Goal: Task Accomplishment & Management: Manage account settings

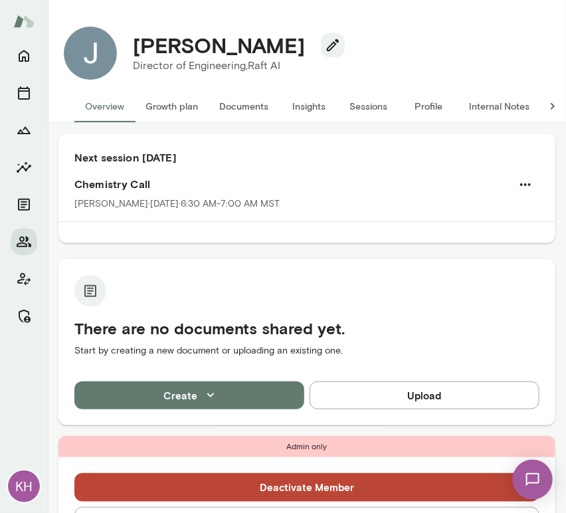
click at [356, 100] on button "Sessions" at bounding box center [369, 106] width 60 height 32
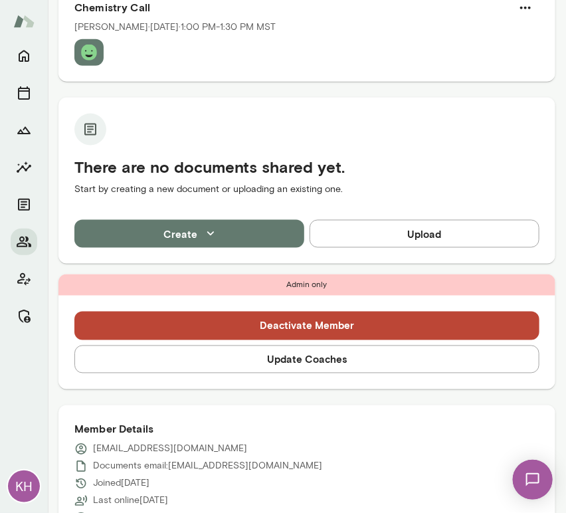
scroll to position [385, 0]
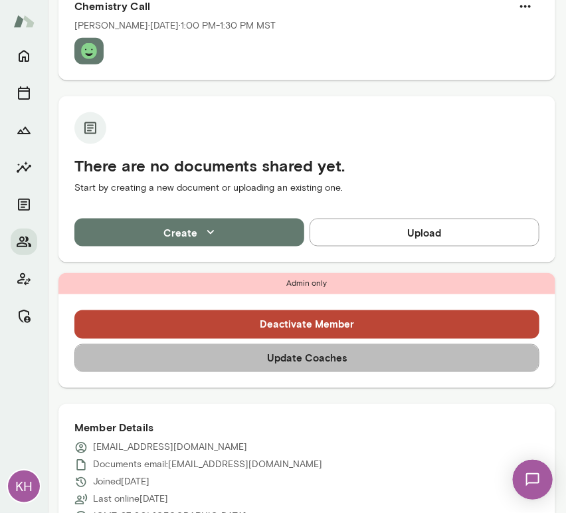
click at [309, 344] on button "Update Coaches" at bounding box center [306, 358] width 465 height 28
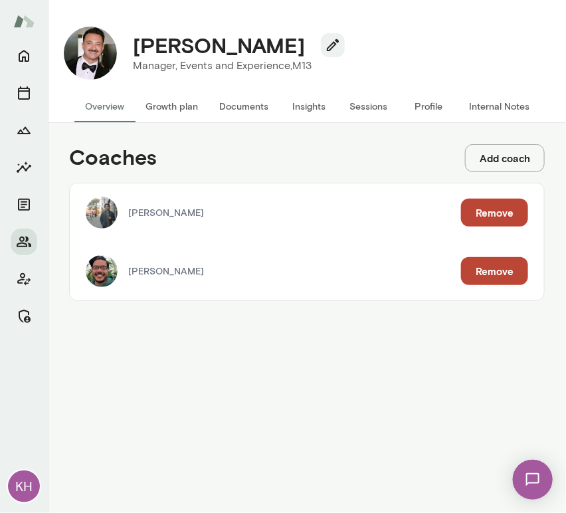
click at [494, 222] on button "Remove" at bounding box center [494, 213] width 67 height 28
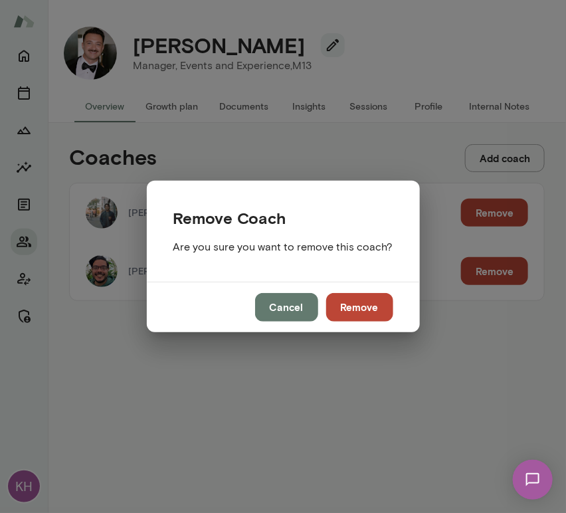
click at [356, 314] on button "Remove" at bounding box center [359, 307] width 67 height 28
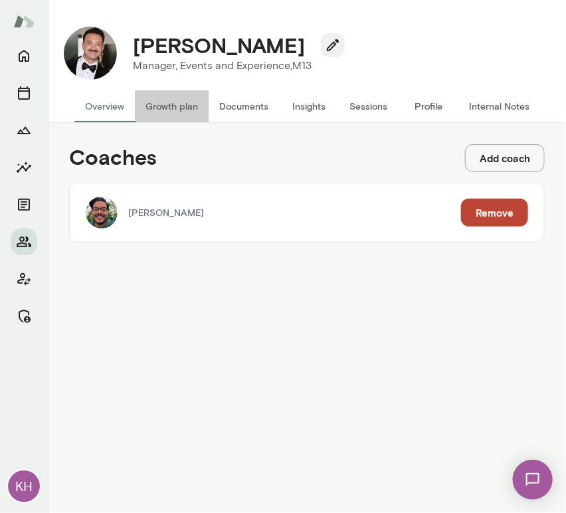
click at [166, 106] on button "Growth plan" at bounding box center [172, 106] width 74 height 32
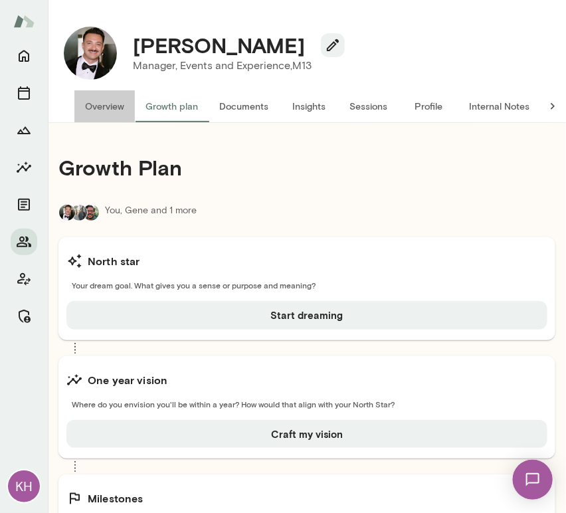
click at [106, 105] on button "Overview" at bounding box center [104, 106] width 60 height 32
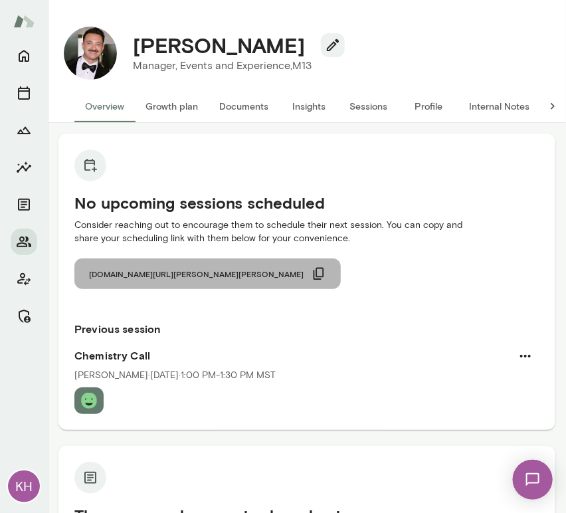
click at [312, 272] on icon "button" at bounding box center [319, 273] width 15 height 15
click at [314, 268] on icon "button" at bounding box center [319, 274] width 11 height 12
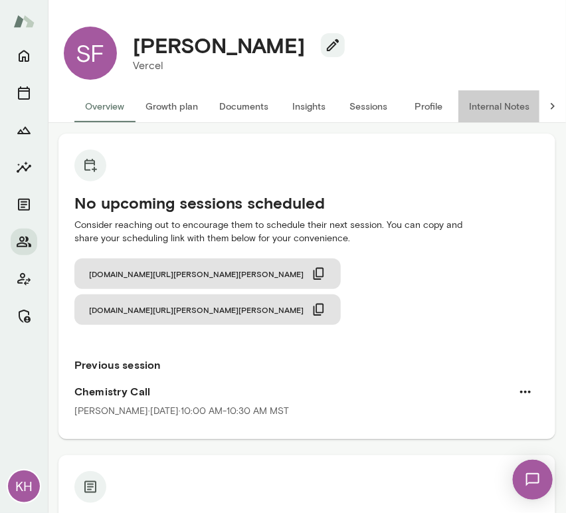
click at [490, 102] on button "Internal Notes" at bounding box center [499, 106] width 82 height 32
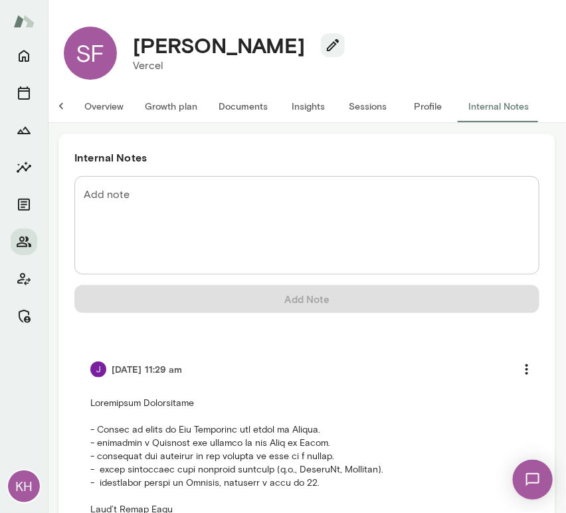
click at [150, 214] on textarea "Add note" at bounding box center [307, 225] width 446 height 76
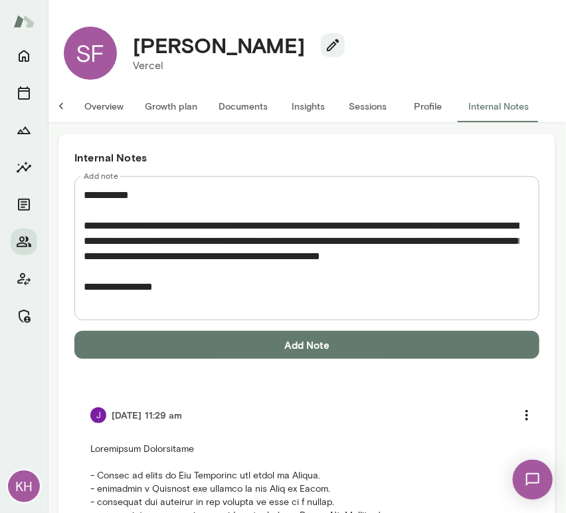
click at [194, 294] on textarea "**********" at bounding box center [302, 248] width 436 height 122
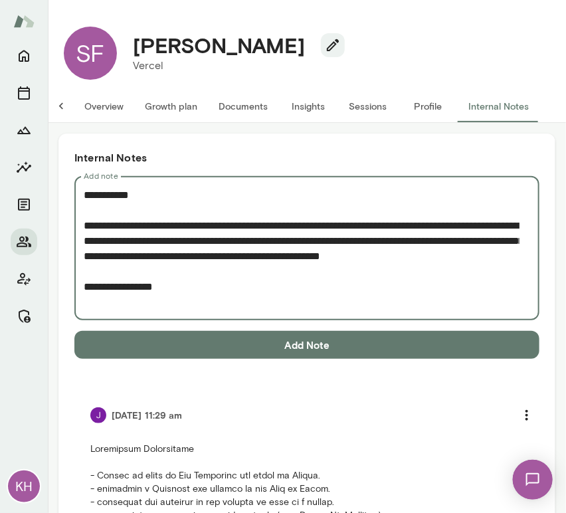
paste textarea "**********"
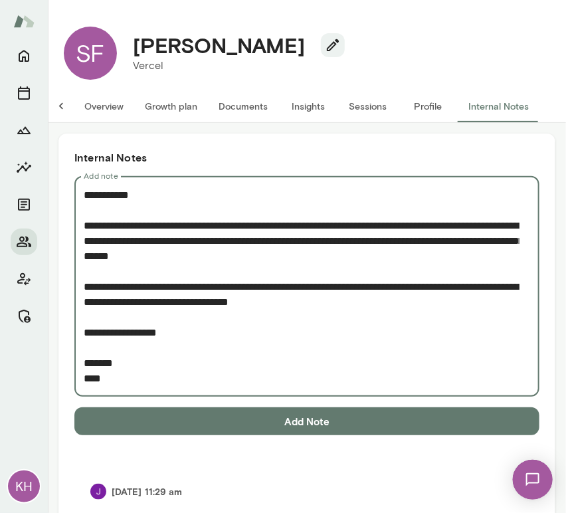
drag, startPoint x: 117, startPoint y: 377, endPoint x: 92, endPoint y: 368, distance: 26.9
click at [92, 368] on textarea "**********" at bounding box center [302, 286] width 436 height 199
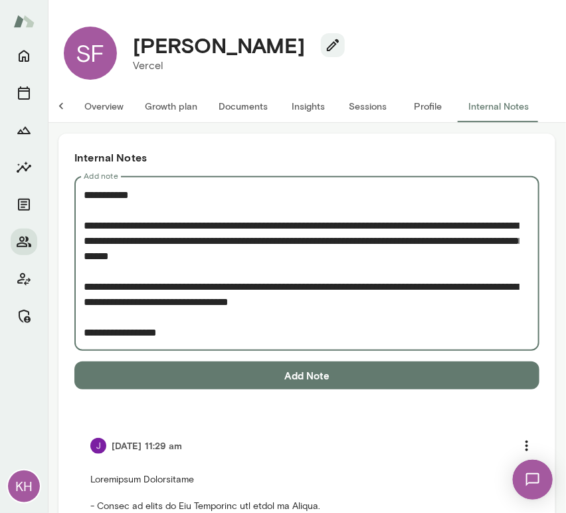
type textarea "**********"
click at [130, 371] on button "Add Note" at bounding box center [306, 375] width 465 height 28
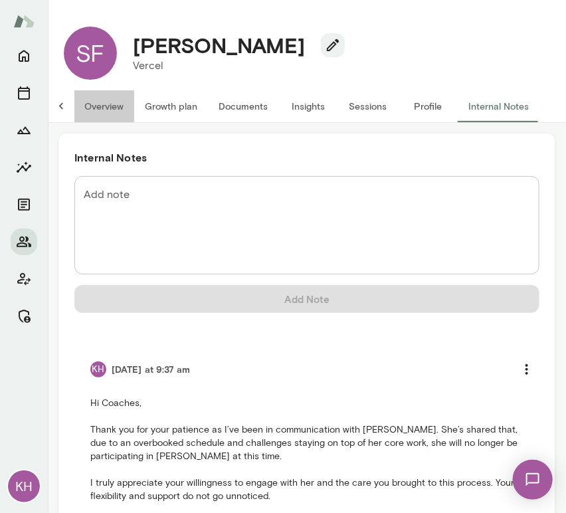
click at [90, 110] on button "Overview" at bounding box center [104, 106] width 60 height 32
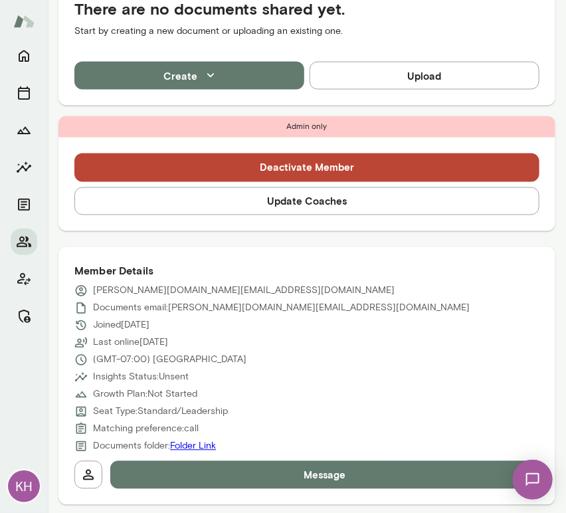
scroll to position [510, 0]
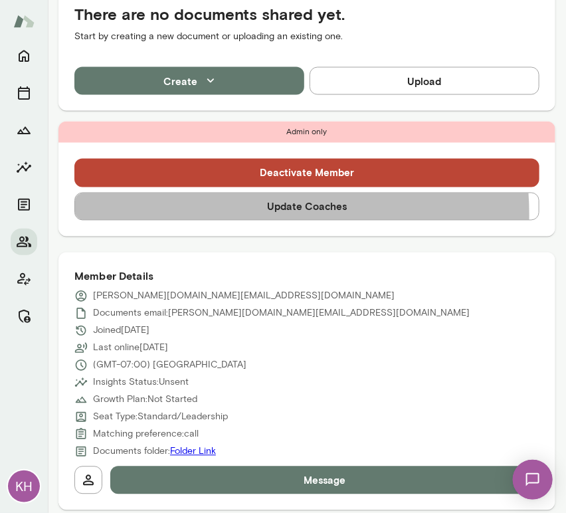
click at [254, 193] on button "Update Coaches" at bounding box center [306, 207] width 465 height 28
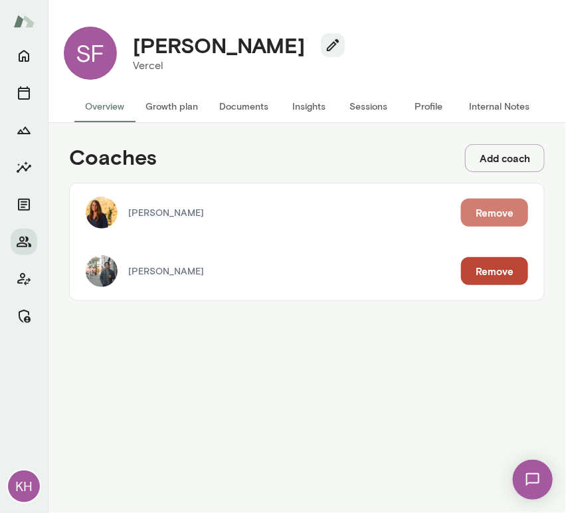
click at [485, 208] on button "Remove" at bounding box center [494, 213] width 67 height 28
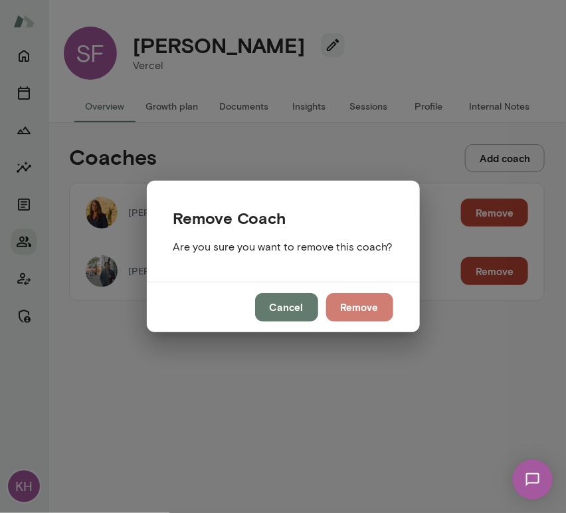
click at [381, 304] on button "Remove" at bounding box center [359, 307] width 67 height 28
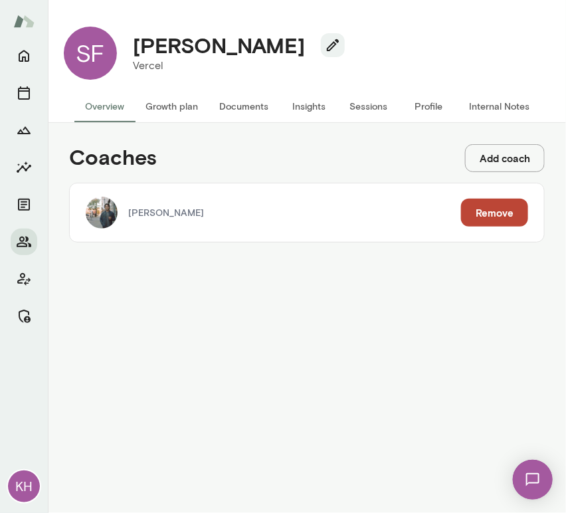
click at [466, 214] on button "Remove" at bounding box center [494, 213] width 67 height 28
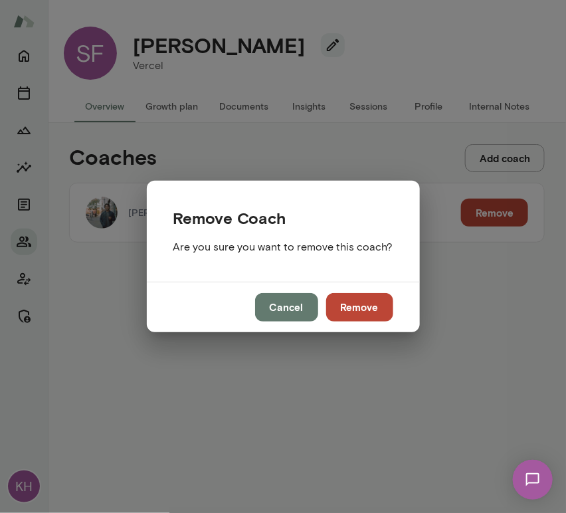
click at [326, 312] on button "Remove" at bounding box center [359, 307] width 67 height 28
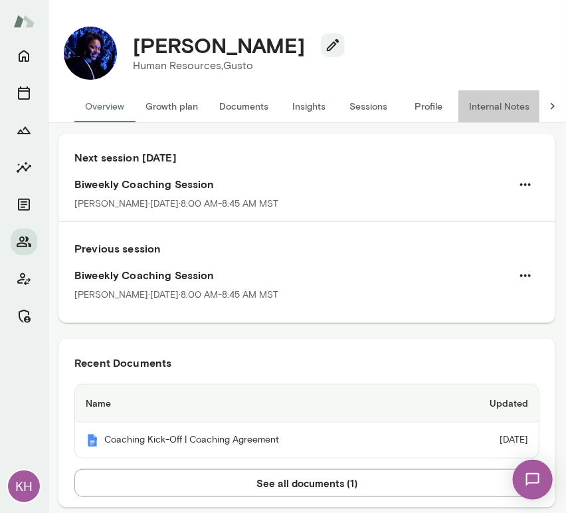
click at [504, 106] on button "Internal Notes" at bounding box center [499, 106] width 82 height 32
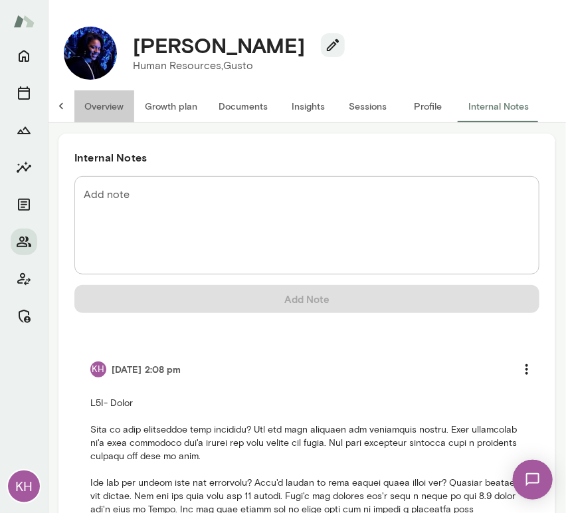
click at [84, 116] on button "Overview" at bounding box center [104, 106] width 60 height 32
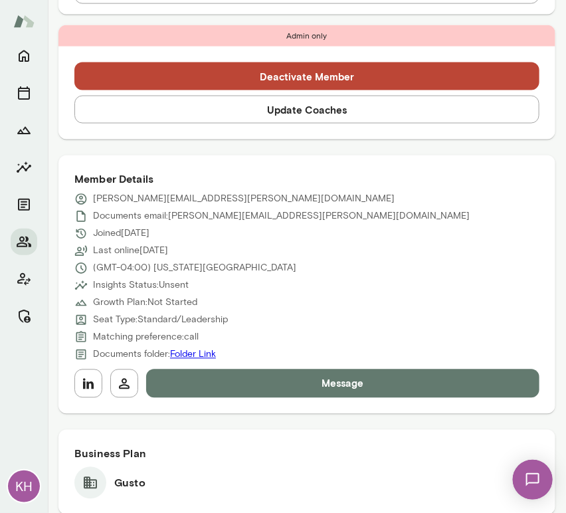
scroll to position [502, 0]
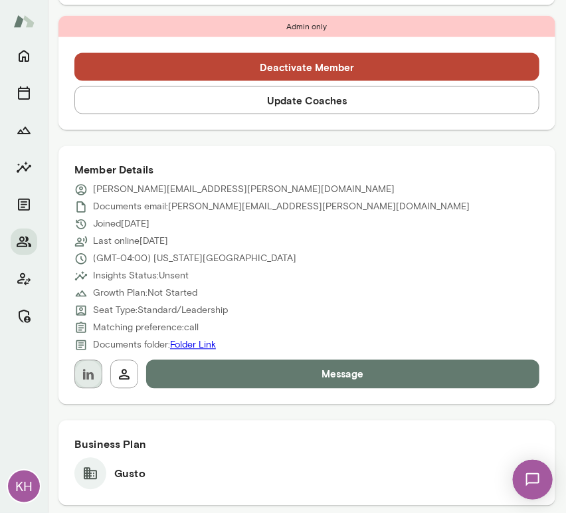
click at [86, 373] on icon "button" at bounding box center [88, 374] width 11 height 11
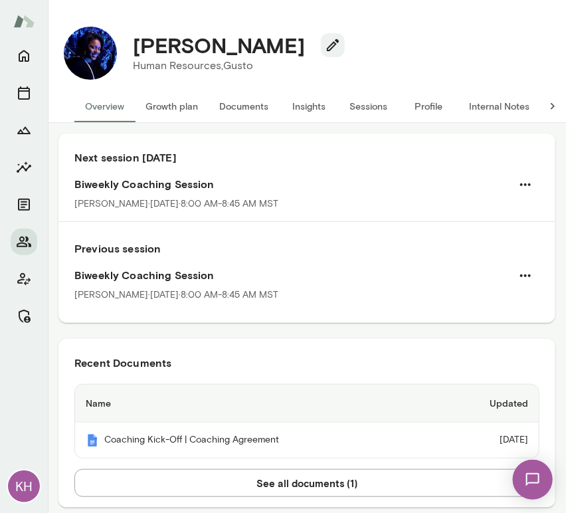
drag, startPoint x: 307, startPoint y: 49, endPoint x: 136, endPoint y: 57, distance: 171.6
click at [136, 57] on h4 "[PERSON_NAME]" at bounding box center [219, 45] width 172 height 25
copy h4 "[PERSON_NAME]"
click at [431, 106] on button "Profile" at bounding box center [429, 106] width 60 height 32
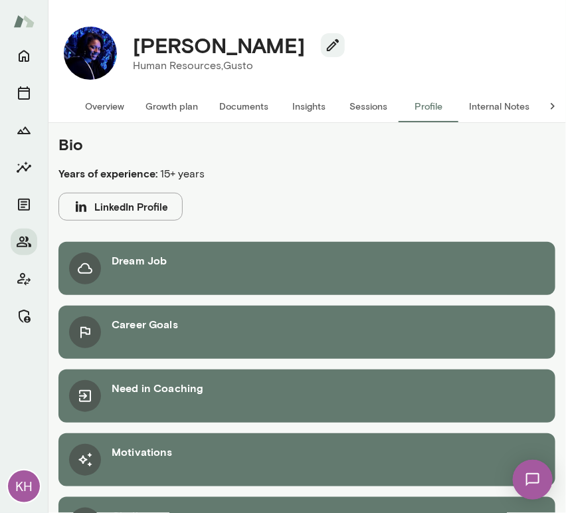
click at [377, 110] on button "Sessions" at bounding box center [369, 106] width 60 height 32
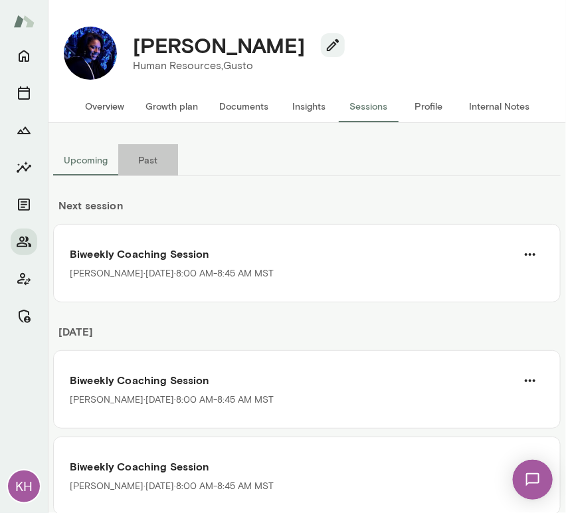
click at [146, 157] on button "Past" at bounding box center [148, 160] width 60 height 32
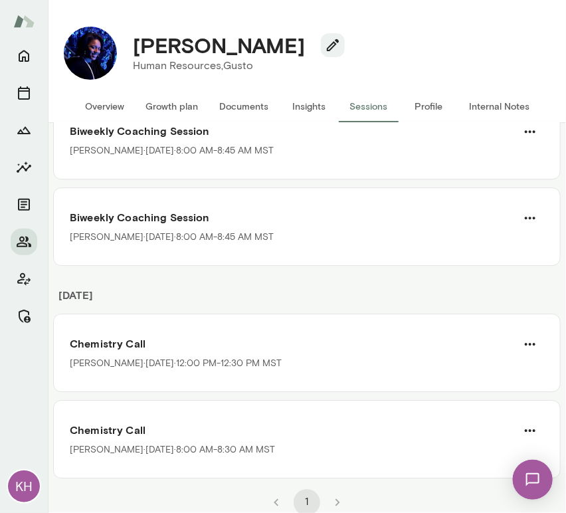
drag, startPoint x: 308, startPoint y: 49, endPoint x: 129, endPoint y: 55, distance: 179.5
click at [129, 55] on div "Monique Jackson" at bounding box center [233, 45] width 223 height 25
copy h4 "Monique Jackson"
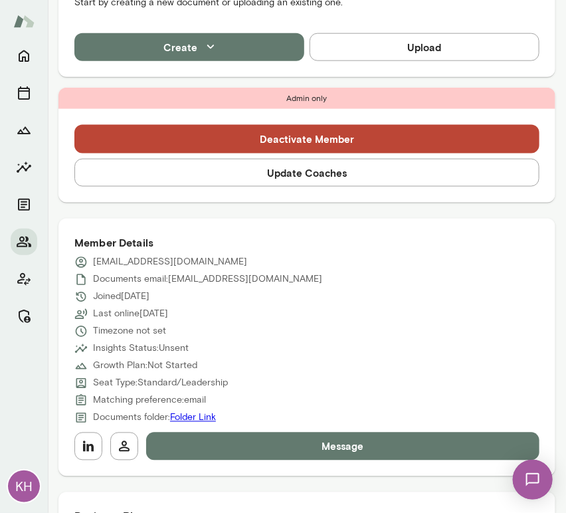
scroll to position [387, 0]
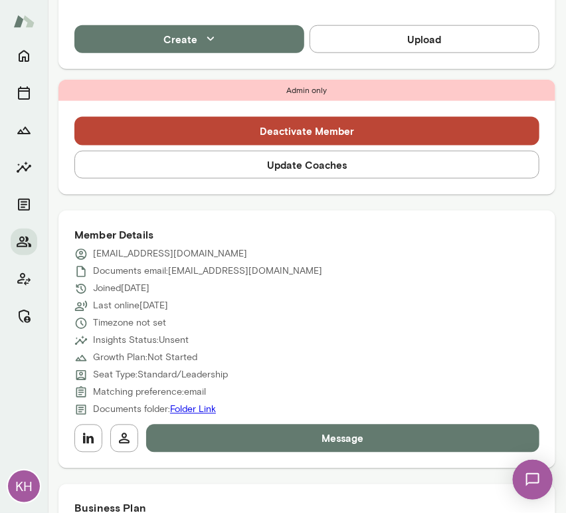
click at [223, 171] on button "Update Coaches" at bounding box center [306, 165] width 465 height 28
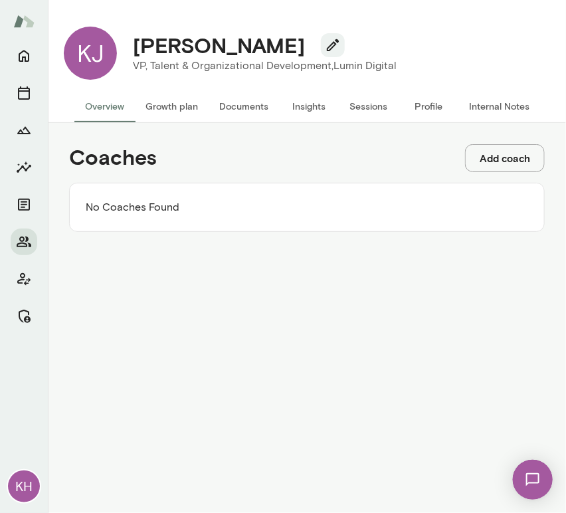
click at [478, 158] on button "Add coach" at bounding box center [505, 158] width 80 height 28
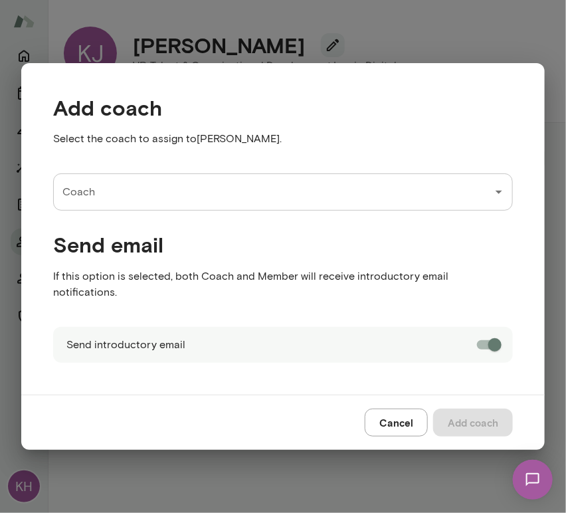
click at [138, 201] on input "Coach" at bounding box center [273, 191] width 428 height 25
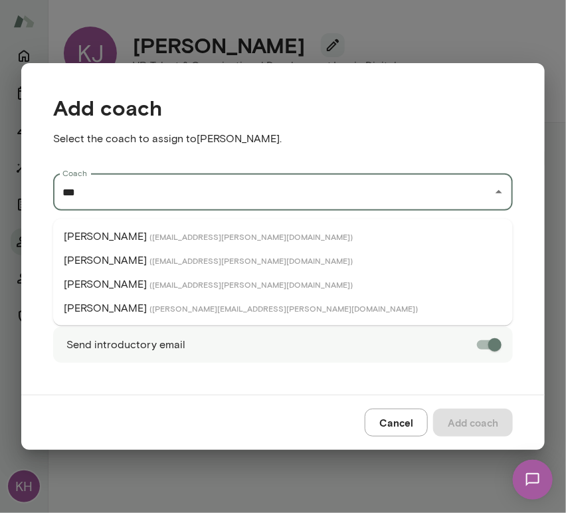
click at [123, 302] on p "[PERSON_NAME]" at bounding box center [105, 308] width 83 height 16
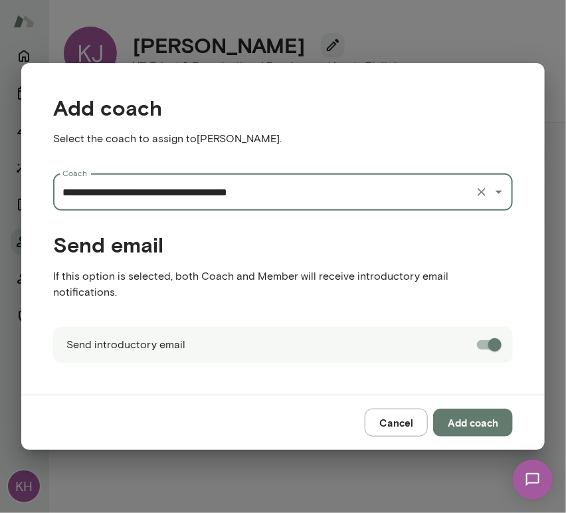
type input "**********"
click at [462, 416] on button "Add coach" at bounding box center [473, 423] width 80 height 28
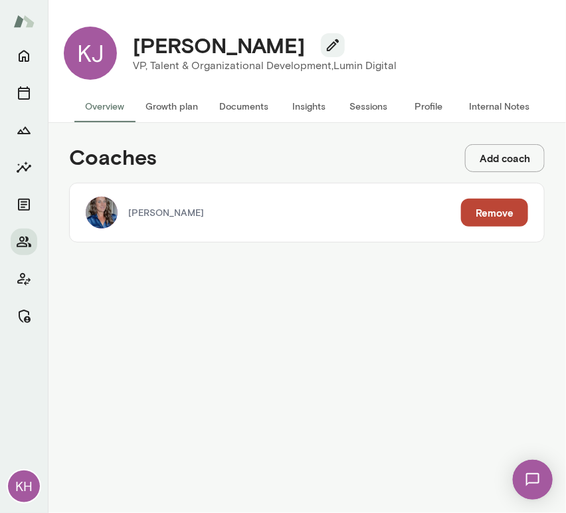
click at [489, 153] on button "Add coach" at bounding box center [505, 158] width 80 height 28
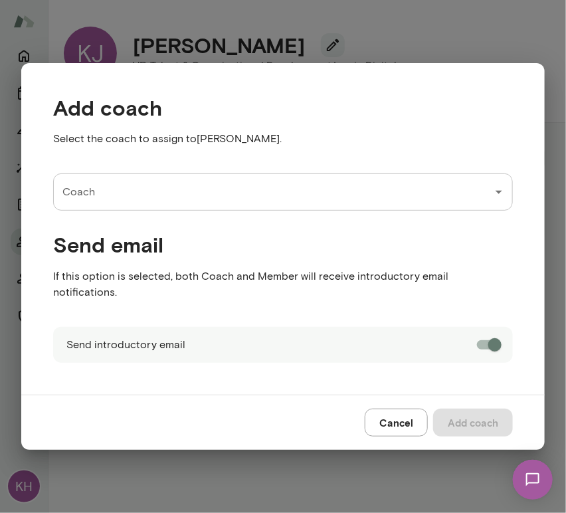
click at [140, 205] on input "Coach" at bounding box center [273, 191] width 428 height 25
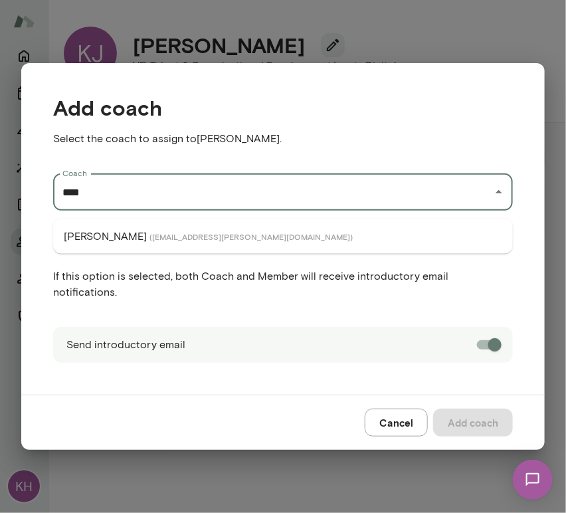
click at [150, 239] on span "( [EMAIL_ADDRESS][PERSON_NAME][DOMAIN_NAME] )" at bounding box center [250, 236] width 203 height 11
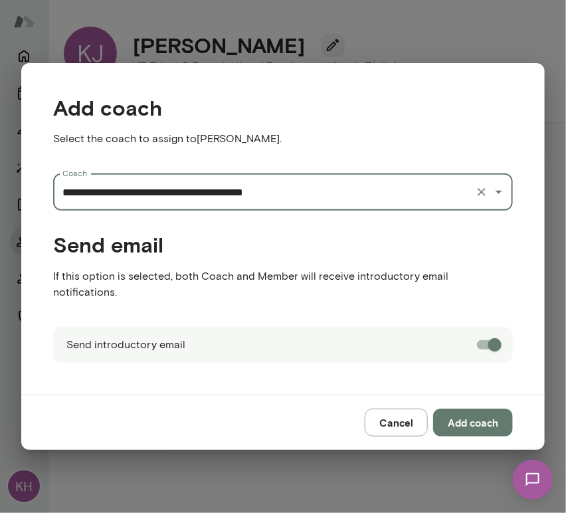
type input "**********"
click at [455, 411] on button "Add coach" at bounding box center [473, 423] width 80 height 28
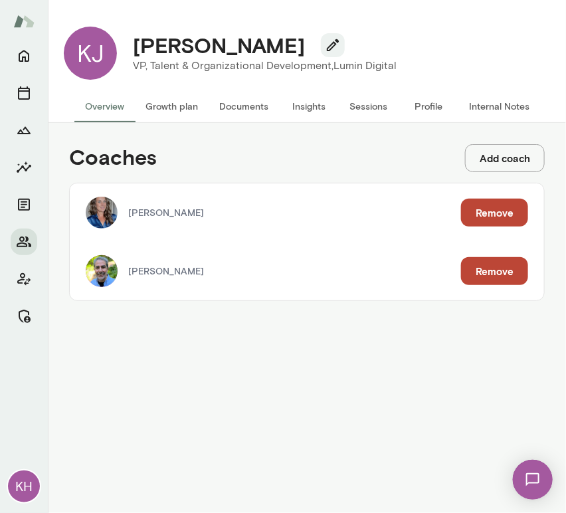
click at [481, 105] on button "Internal Notes" at bounding box center [499, 106] width 82 height 32
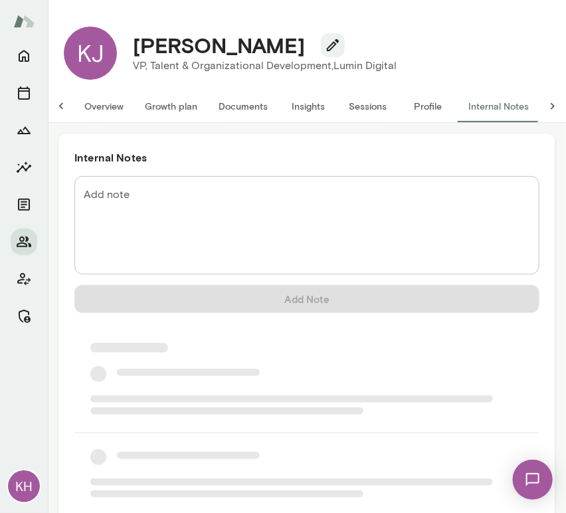
scroll to position [0, 11]
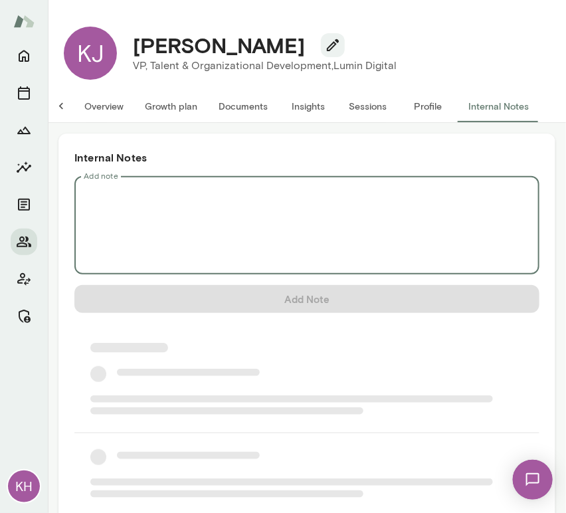
click at [159, 200] on textarea "Add note" at bounding box center [307, 225] width 446 height 76
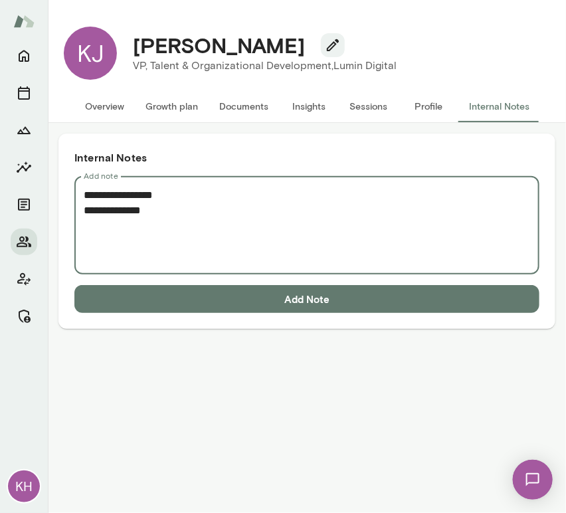
paste textarea "**********"
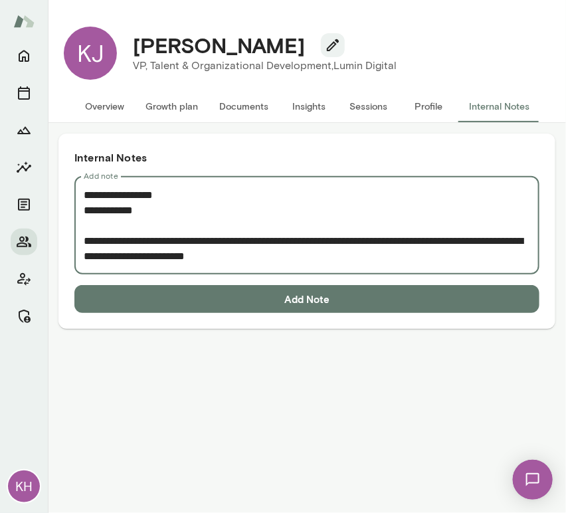
scroll to position [23, 0]
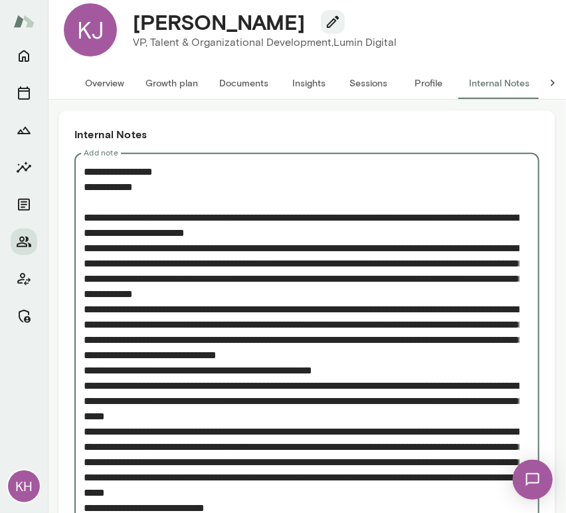
type textarea "**********"
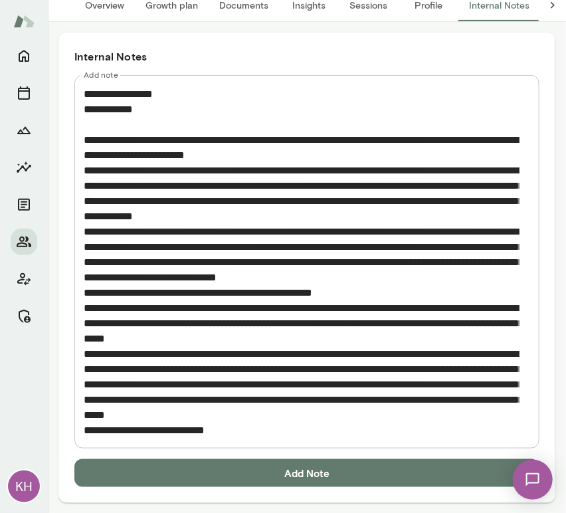
scroll to position [101, 0]
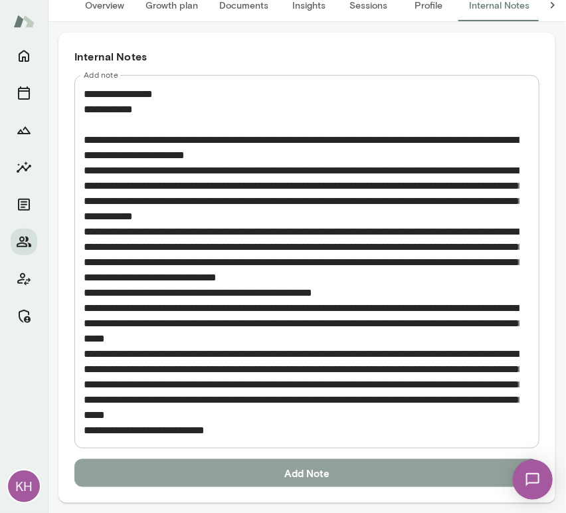
click at [244, 469] on button "Add Note" at bounding box center [306, 473] width 465 height 28
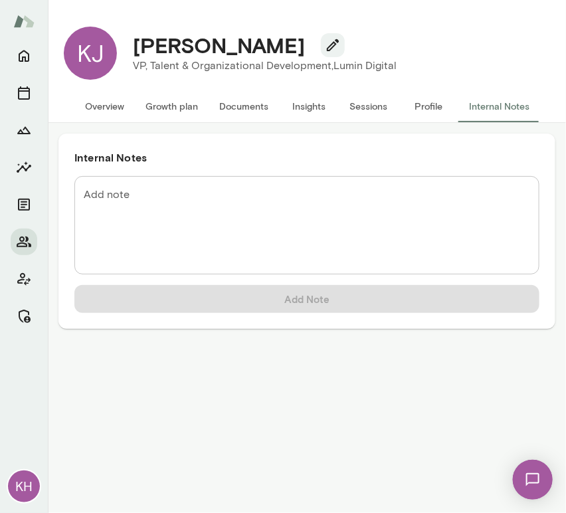
scroll to position [0, 0]
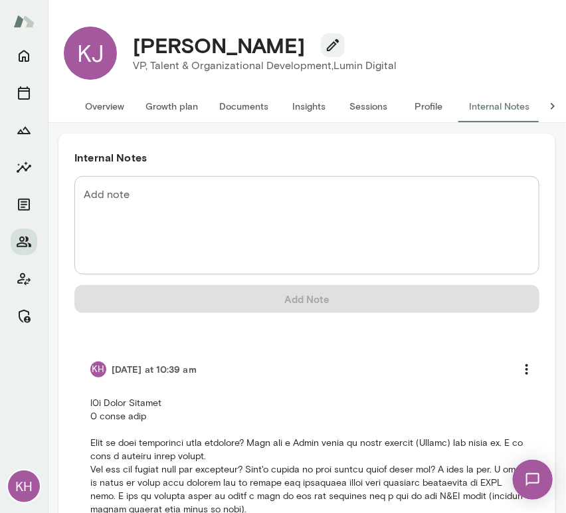
click at [118, 108] on button "Overview" at bounding box center [104, 106] width 60 height 32
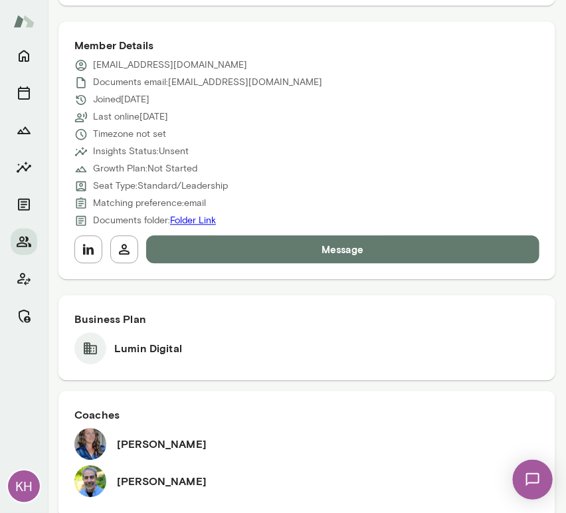
scroll to position [666, 0]
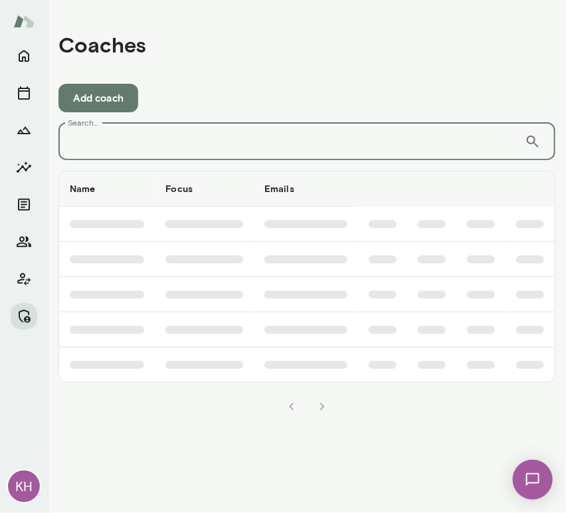
click at [179, 147] on input "Search..." at bounding box center [291, 141] width 466 height 37
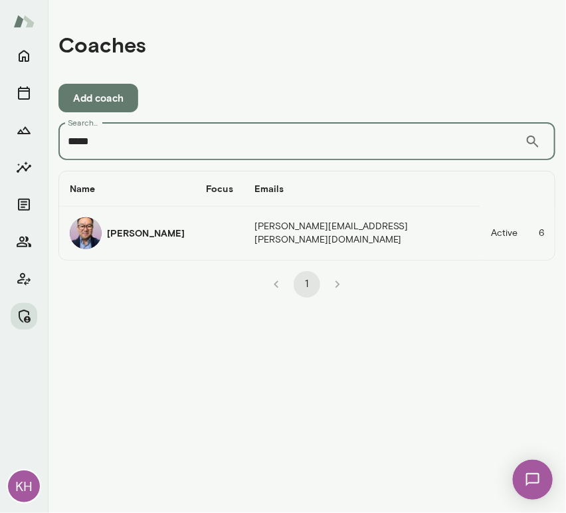
type input "*****"
click at [153, 238] on h6 "Valentin Wu" at bounding box center [146, 233] width 78 height 13
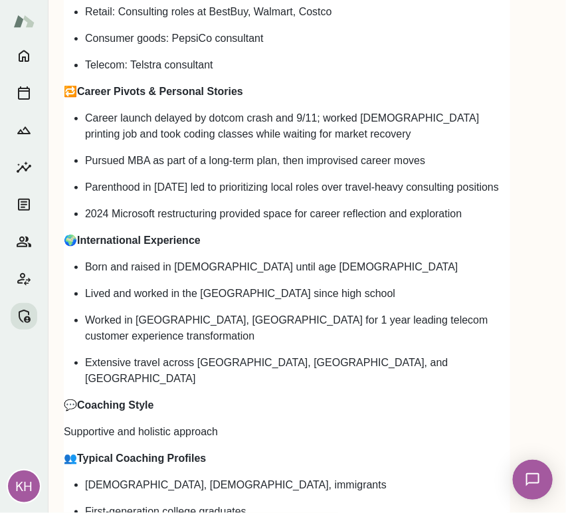
scroll to position [2054, 0]
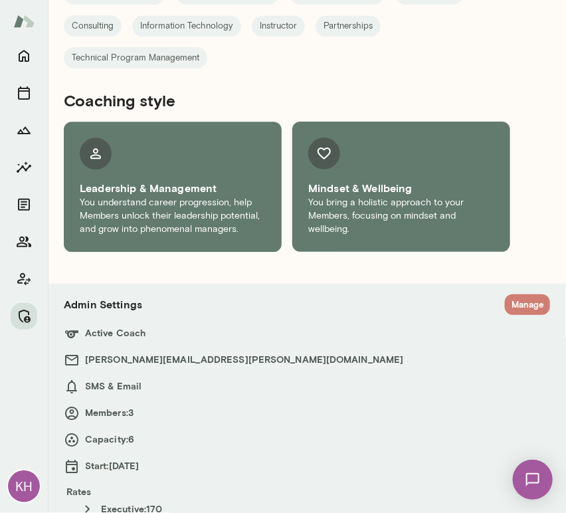
click at [510, 294] on button "Manage" at bounding box center [527, 304] width 45 height 21
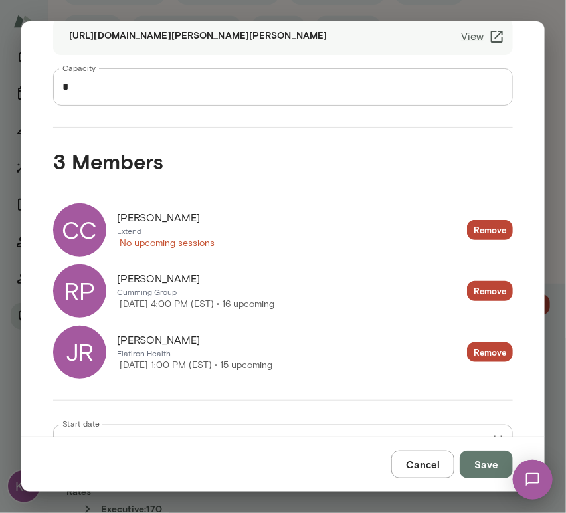
scroll to position [0, 0]
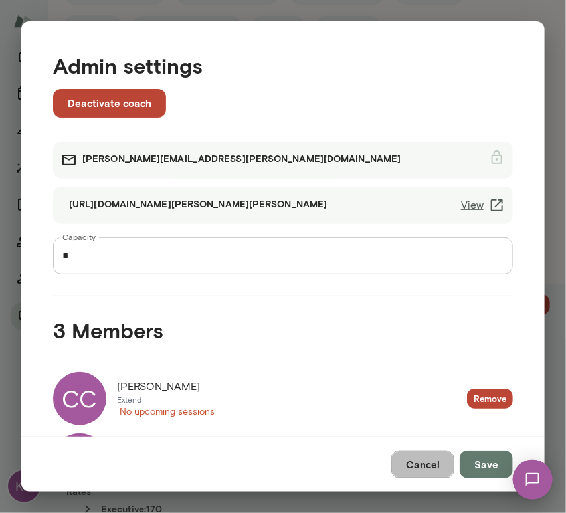
click at [425, 458] on button "Cancel" at bounding box center [422, 464] width 63 height 28
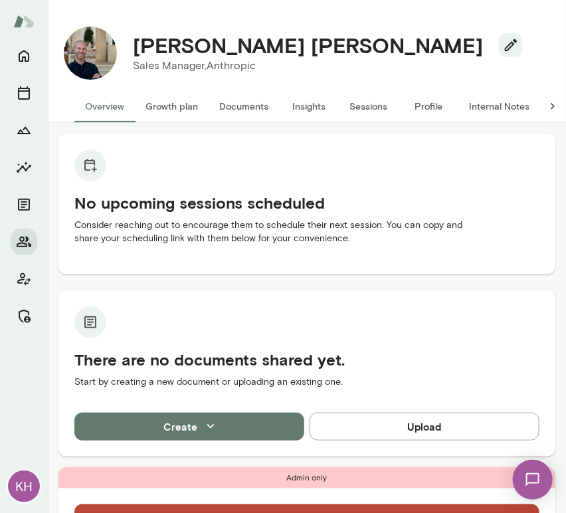
scroll to position [271, 0]
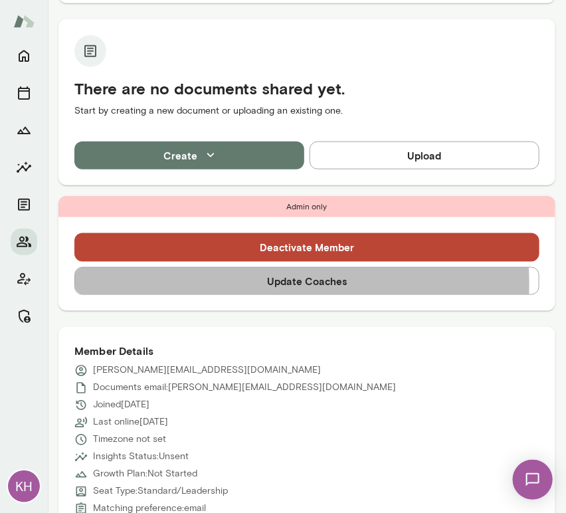
click at [219, 284] on button "Update Coaches" at bounding box center [306, 281] width 465 height 28
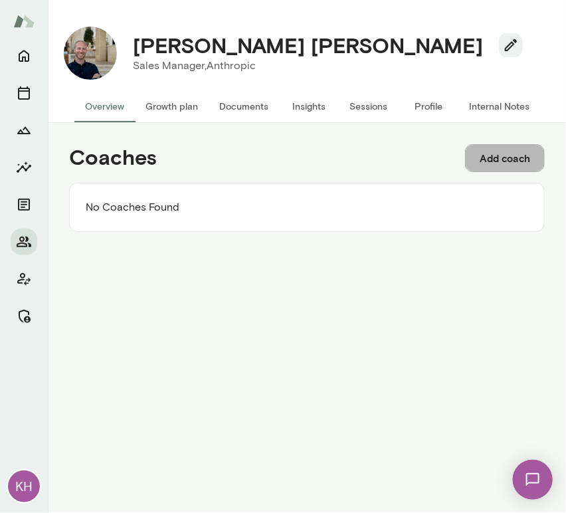
click at [504, 156] on button "Add coach" at bounding box center [505, 158] width 80 height 28
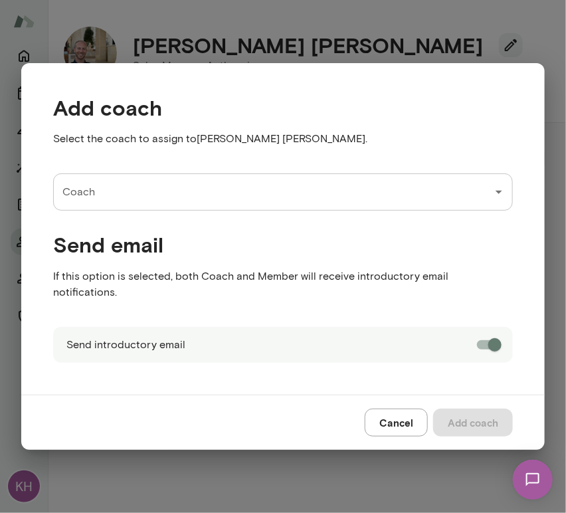
click at [213, 205] on input "Coach" at bounding box center [273, 191] width 428 height 25
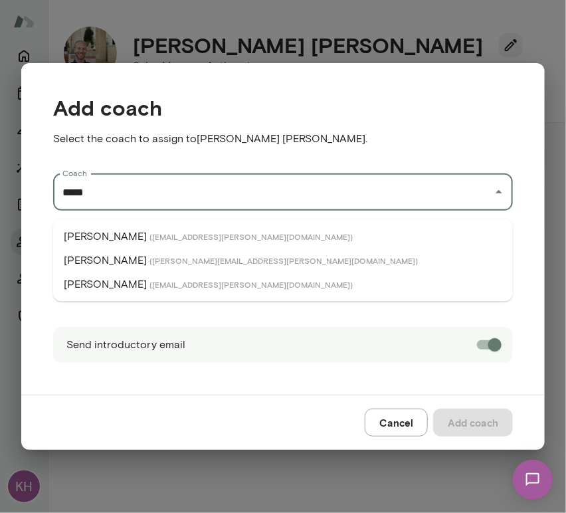
click at [177, 280] on span "( davidsferlazza@mento.co )" at bounding box center [250, 284] width 203 height 11
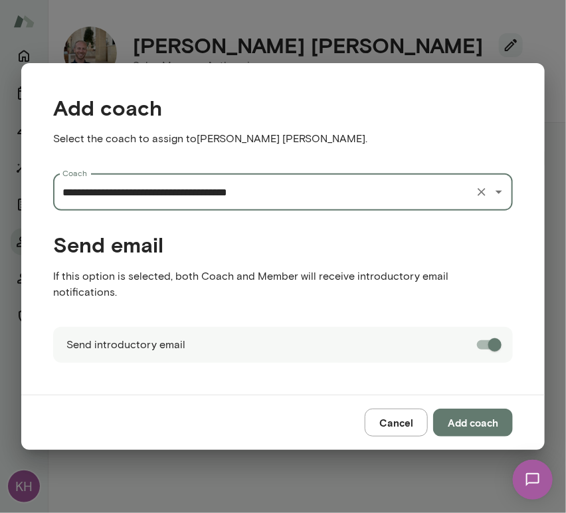
type input "**********"
click at [488, 411] on button "Add coach" at bounding box center [473, 423] width 80 height 28
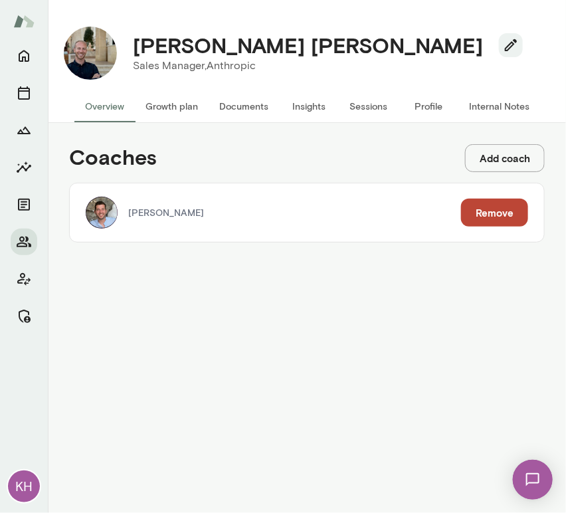
click at [518, 151] on button "Add coach" at bounding box center [505, 158] width 80 height 28
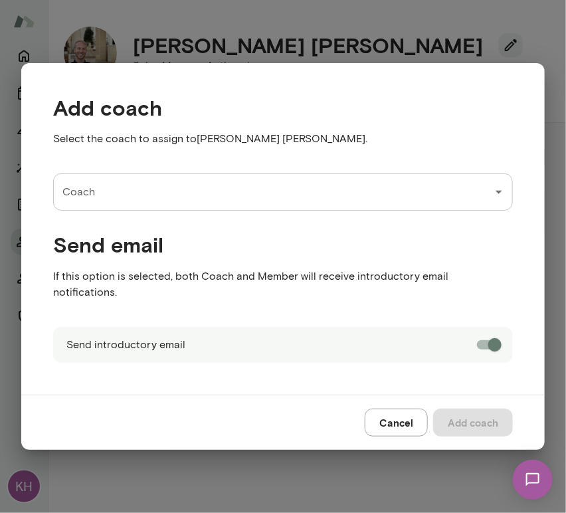
click at [229, 199] on input "Coach" at bounding box center [273, 191] width 428 height 25
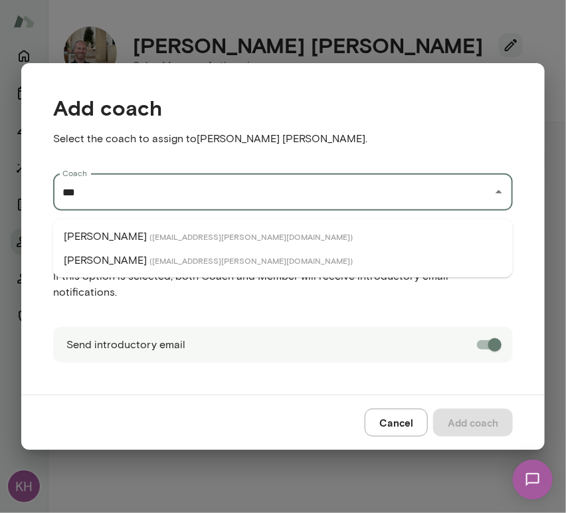
click at [205, 241] on span "( adamgriffin@mento.co )" at bounding box center [250, 236] width 203 height 11
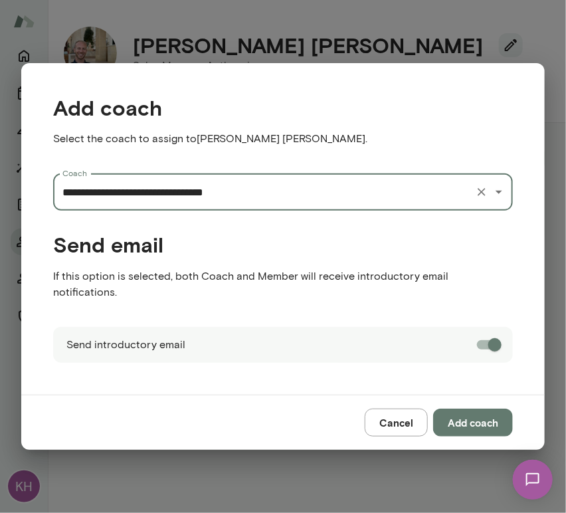
type input "**********"
click at [479, 415] on button "Add coach" at bounding box center [473, 423] width 80 height 28
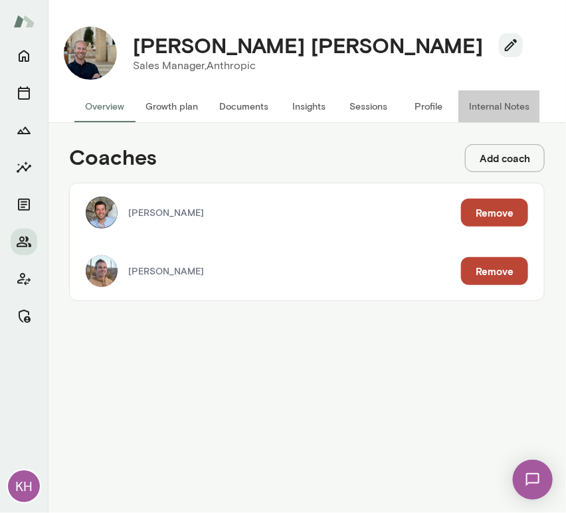
click at [485, 104] on button "Internal Notes" at bounding box center [499, 106] width 82 height 32
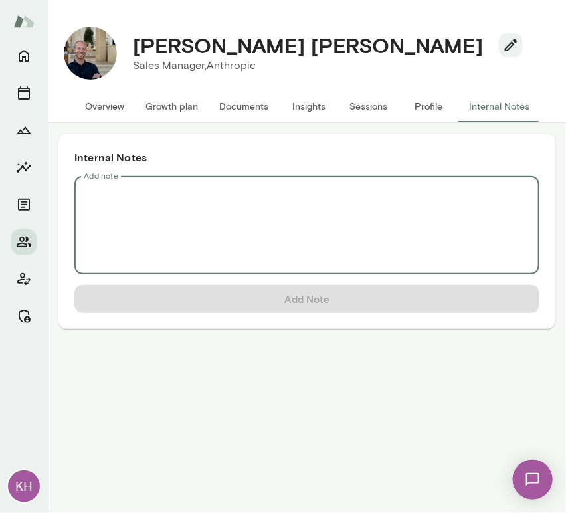
click at [191, 195] on textarea "Add note" at bounding box center [307, 225] width 446 height 76
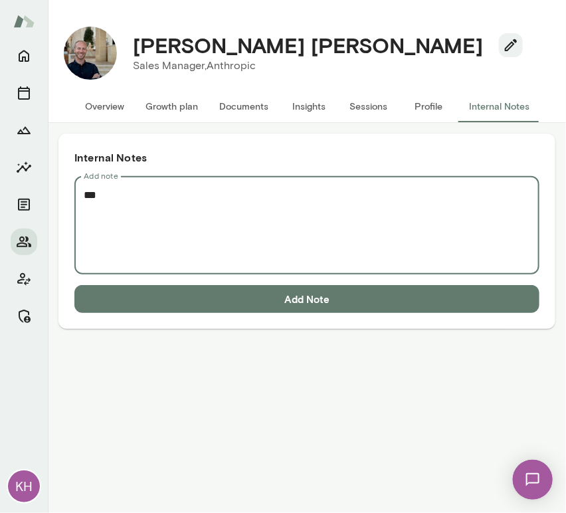
click at [110, 201] on textarea "***" at bounding box center [307, 225] width 446 height 76
paste textarea "**********"
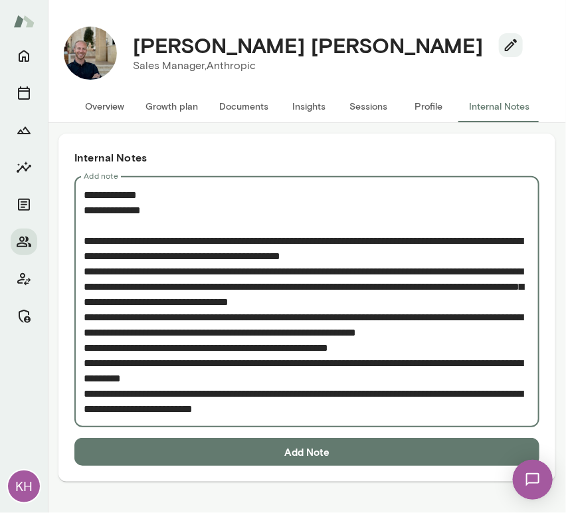
type textarea "**********"
click at [197, 445] on button "Add Note" at bounding box center [306, 452] width 465 height 28
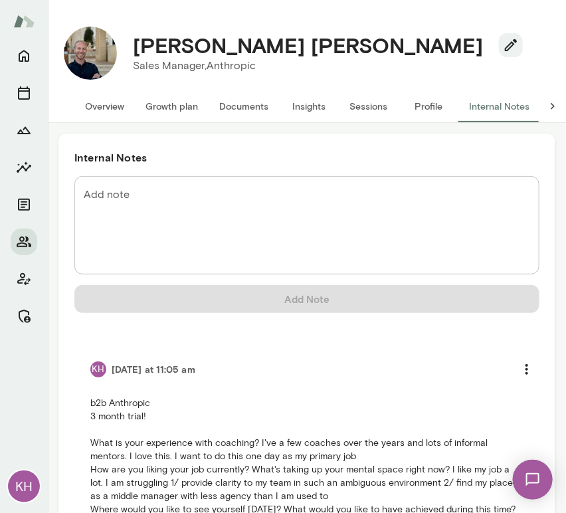
click at [116, 98] on button "Overview" at bounding box center [104, 106] width 60 height 32
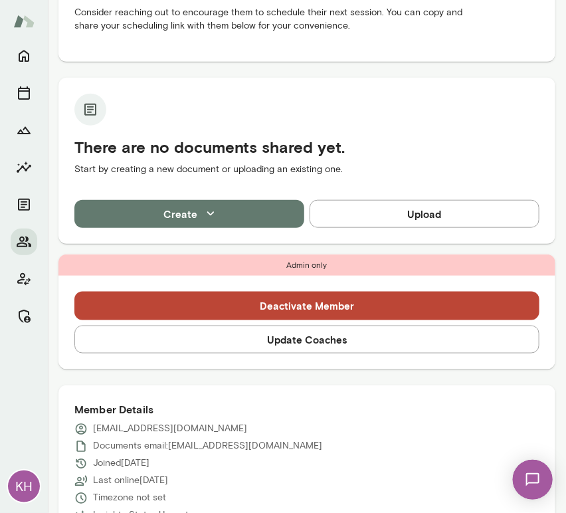
scroll to position [227, 0]
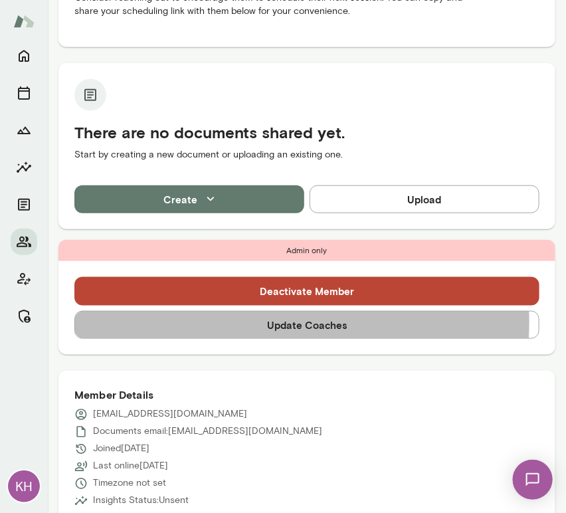
click at [256, 322] on button "Update Coaches" at bounding box center [306, 325] width 465 height 28
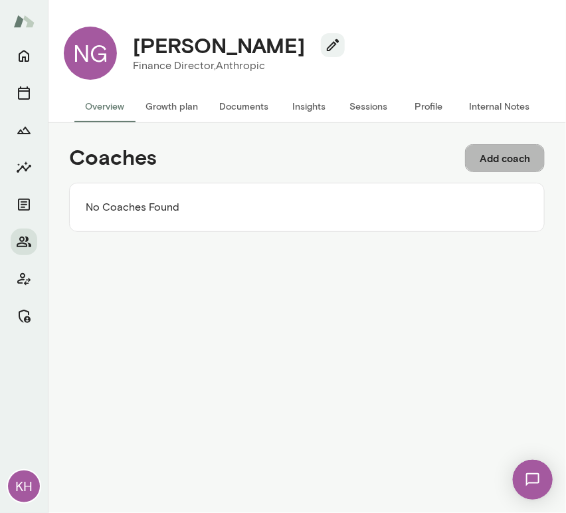
click at [476, 165] on button "Add coach" at bounding box center [505, 158] width 80 height 28
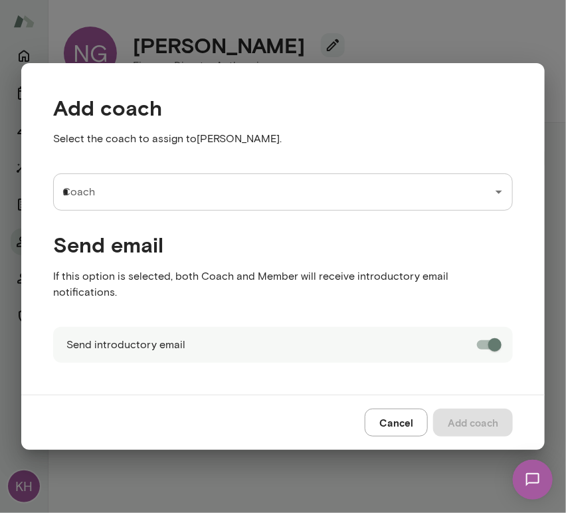
click at [149, 201] on input "*" at bounding box center [273, 191] width 428 height 25
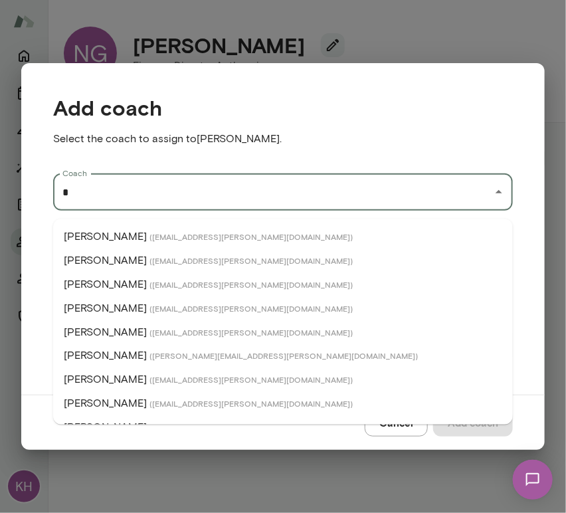
type input "*"
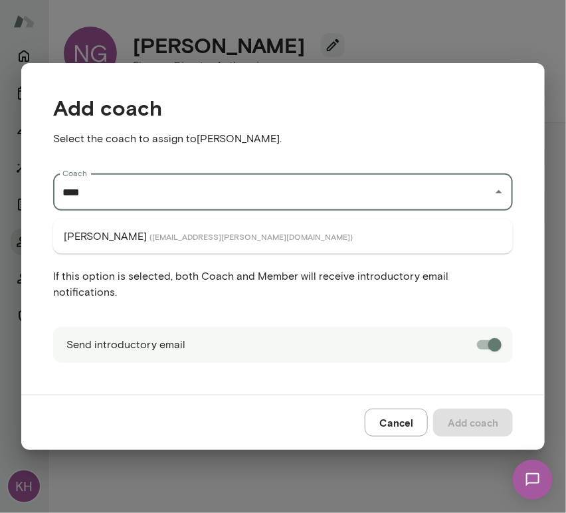
click at [152, 235] on span "( [EMAIL_ADDRESS][PERSON_NAME][DOMAIN_NAME] )" at bounding box center [250, 236] width 203 height 11
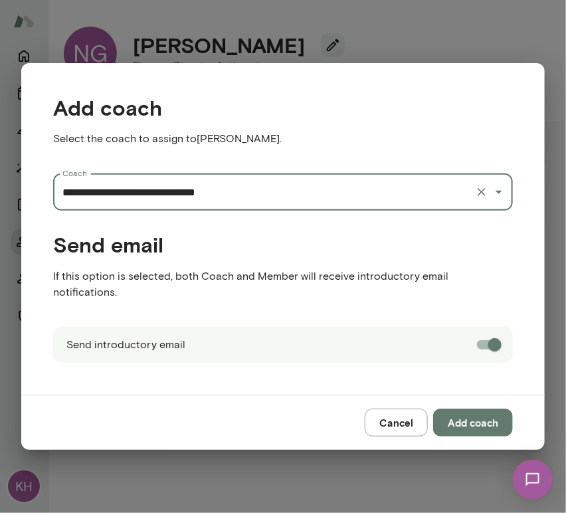
type input "**********"
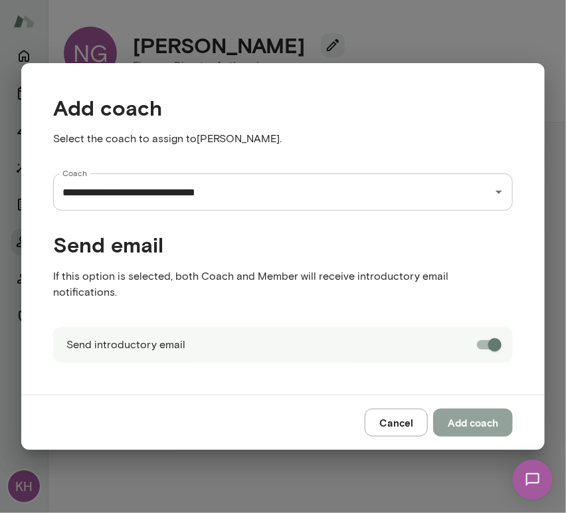
click at [482, 409] on button "Add coach" at bounding box center [473, 423] width 80 height 28
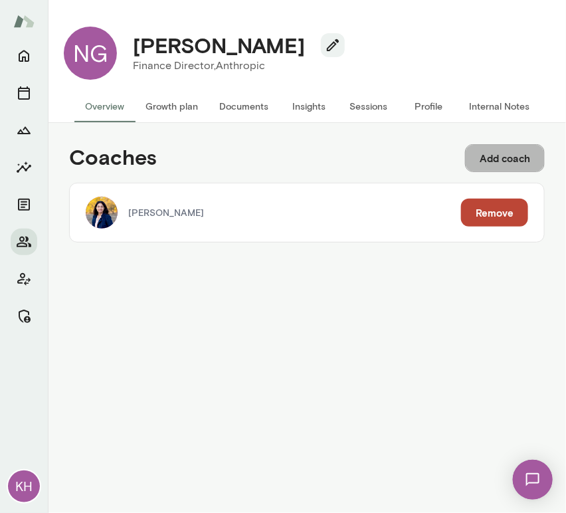
click at [492, 158] on button "Add coach" at bounding box center [505, 158] width 80 height 28
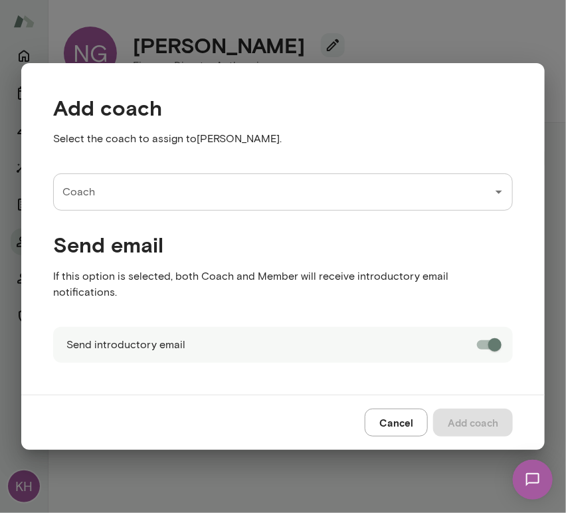
click at [175, 205] on input "Coach" at bounding box center [273, 191] width 428 height 25
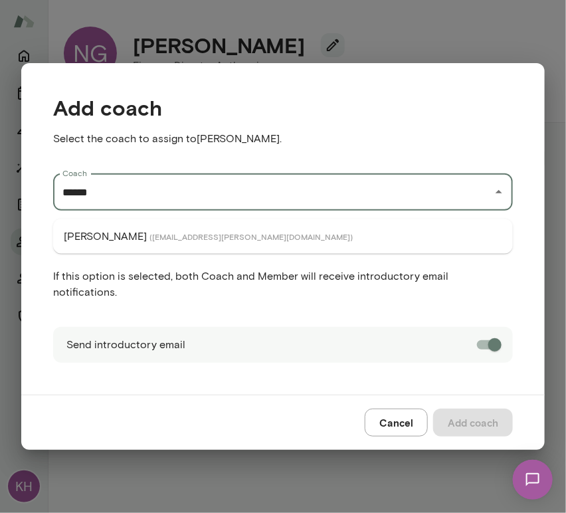
click at [179, 237] on span "( [EMAIL_ADDRESS][PERSON_NAME][DOMAIN_NAME] )" at bounding box center [250, 236] width 203 height 11
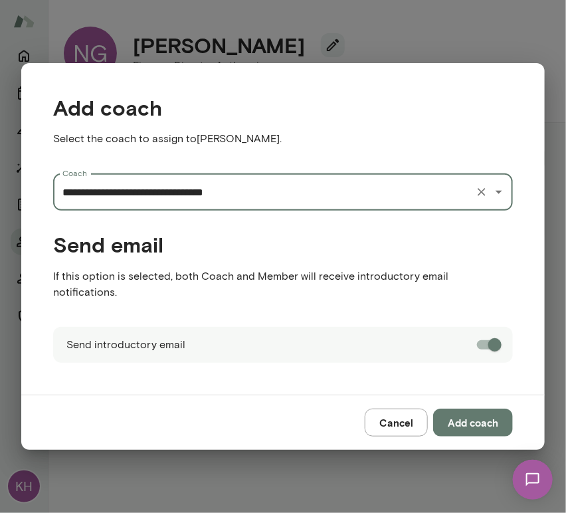
type input "**********"
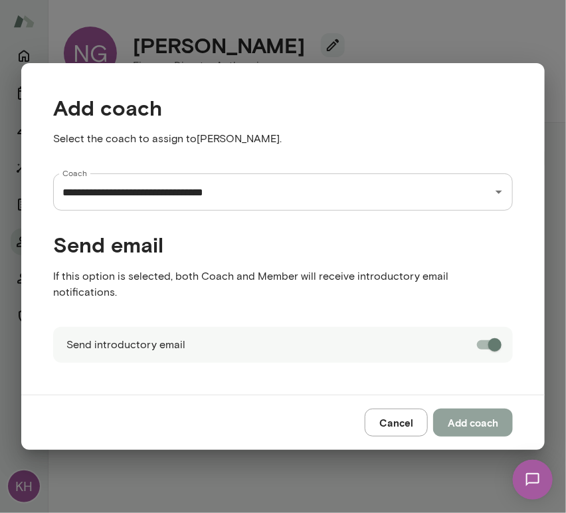
click at [466, 409] on button "Add coach" at bounding box center [473, 423] width 80 height 28
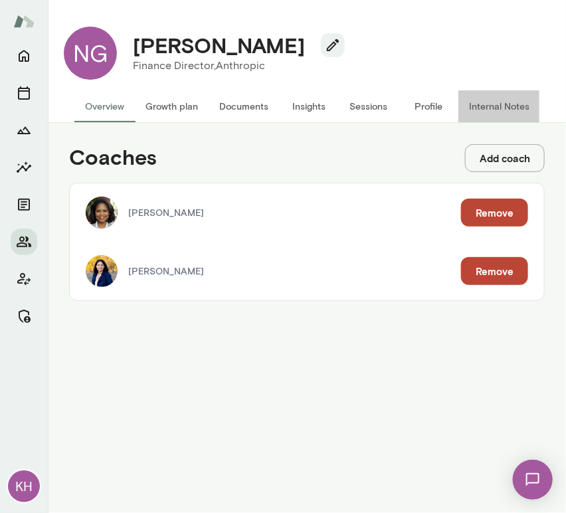
click at [484, 106] on button "Internal Notes" at bounding box center [499, 106] width 82 height 32
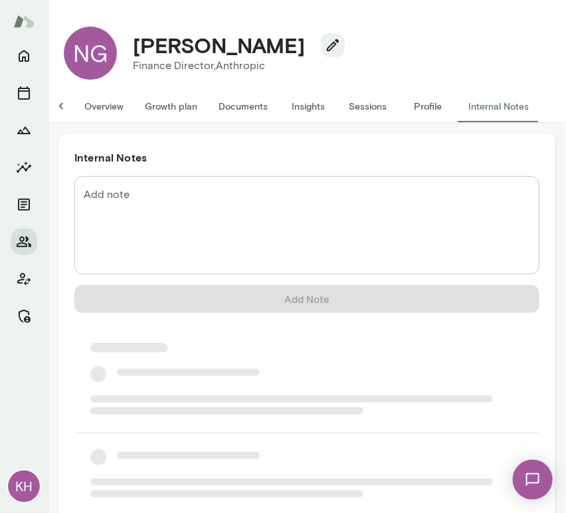
scroll to position [0, 11]
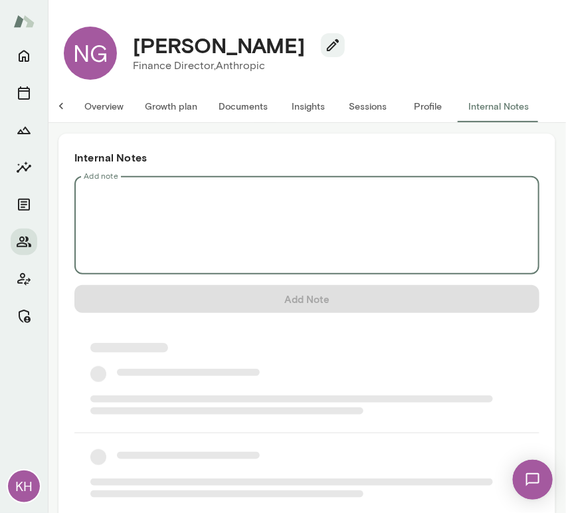
click at [155, 191] on textarea "Add note" at bounding box center [307, 225] width 446 height 76
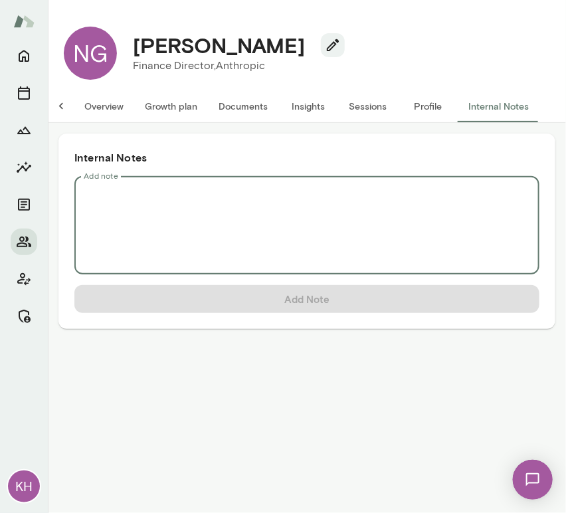
scroll to position [0, 0]
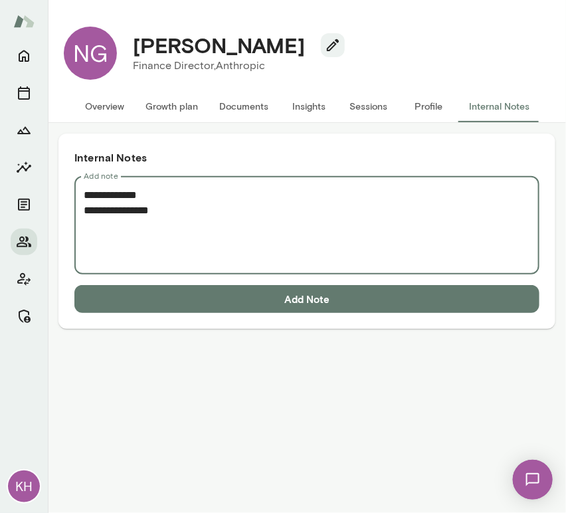
paste textarea "**********"
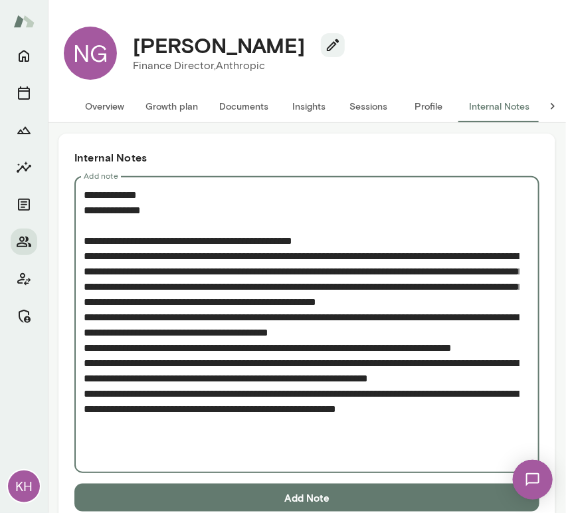
scroll to position [25, 0]
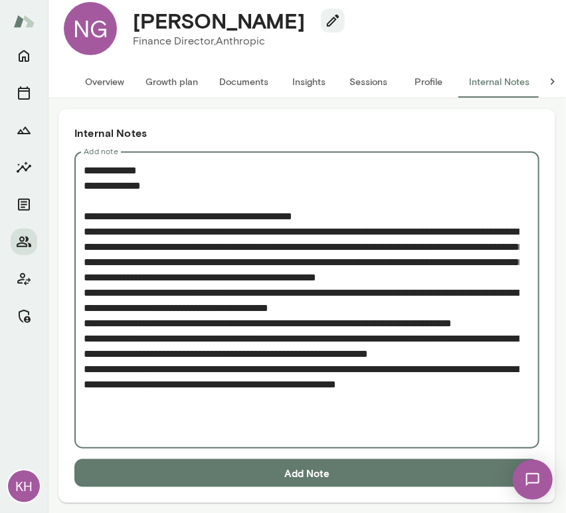
type textarea "**********"
click at [185, 472] on button "Add Note" at bounding box center [306, 473] width 465 height 28
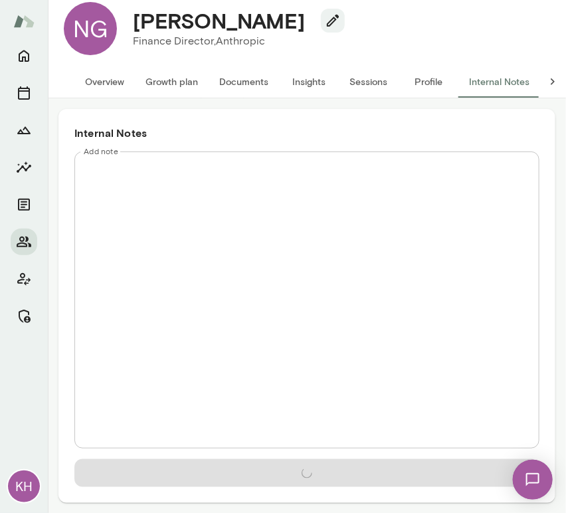
scroll to position [0, 0]
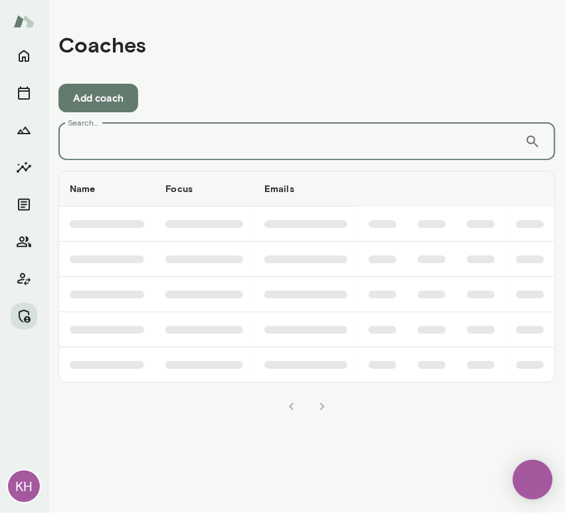
click at [205, 134] on input "Search..." at bounding box center [291, 141] width 466 height 37
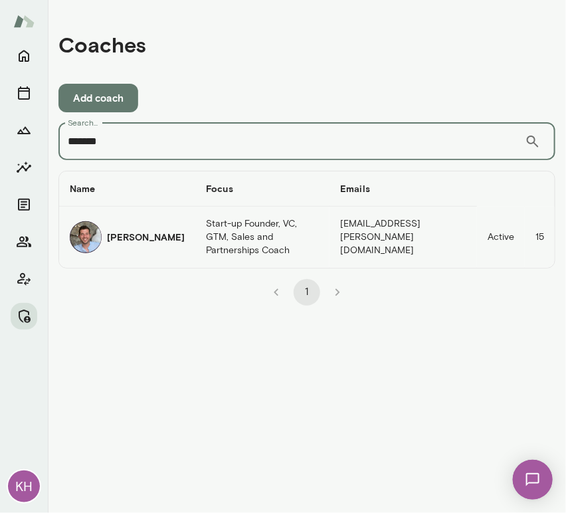
type input "*******"
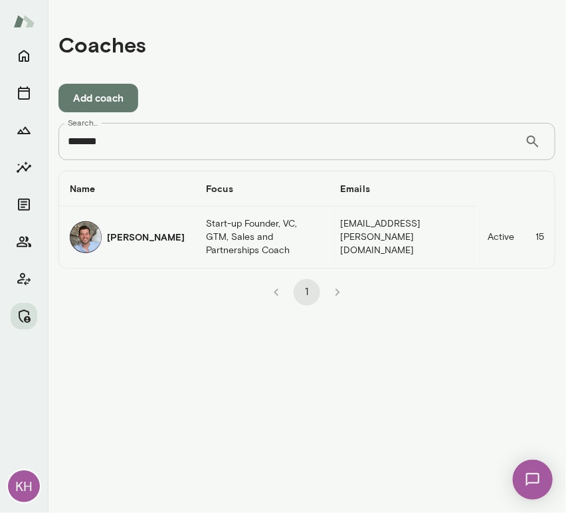
click at [97, 233] on img "coaches table" at bounding box center [86, 237] width 32 height 32
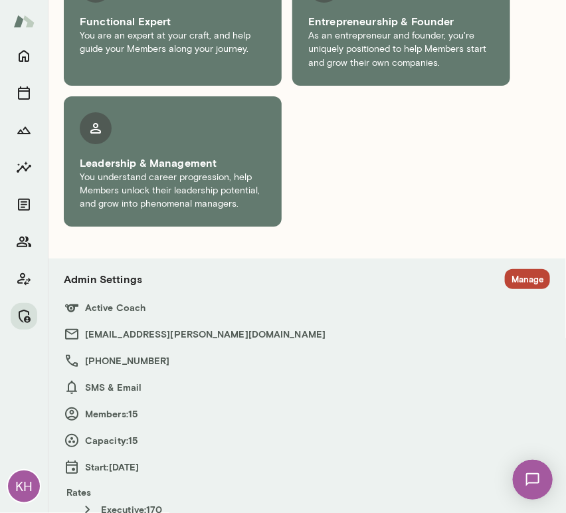
scroll to position [1179, 0]
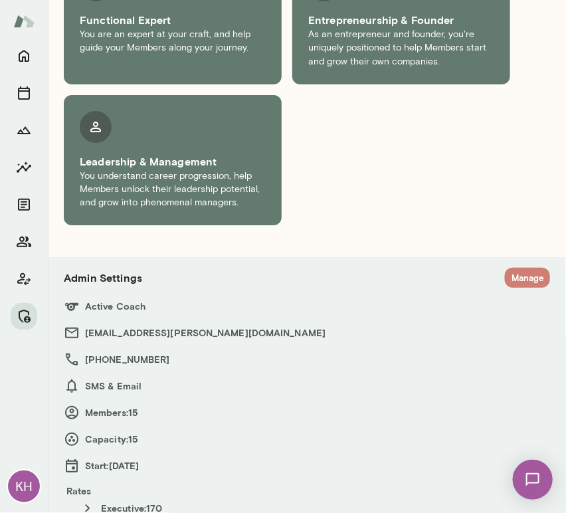
click at [510, 268] on button "Manage" at bounding box center [527, 278] width 45 height 21
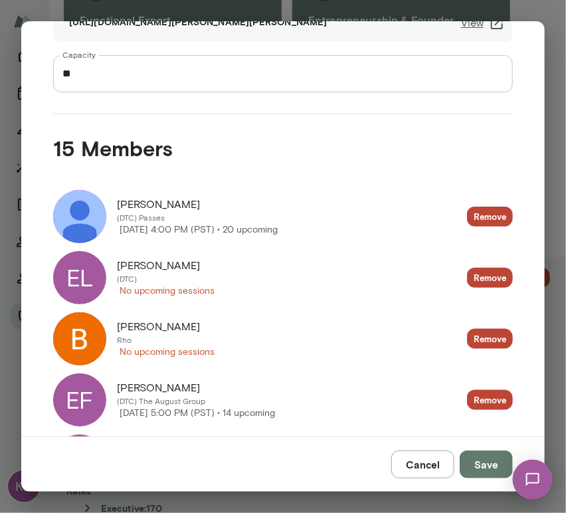
scroll to position [183, 0]
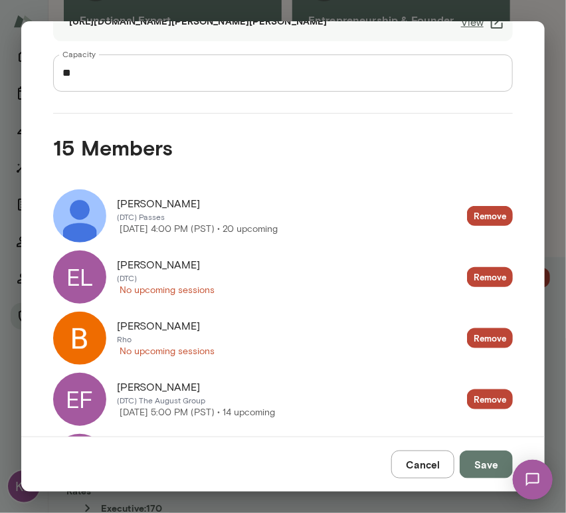
click at [82, 278] on div "EL" at bounding box center [79, 276] width 53 height 53
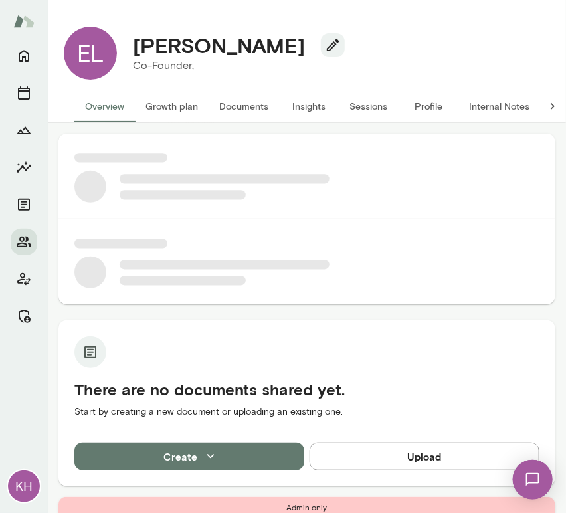
click at [495, 107] on button "Internal Notes" at bounding box center [499, 106] width 82 height 32
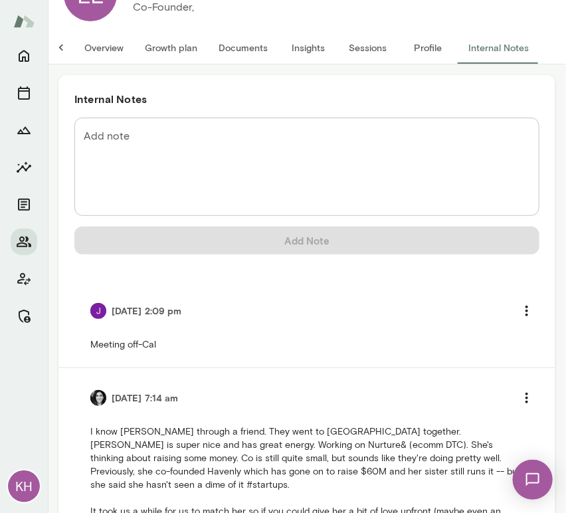
scroll to position [58, 0]
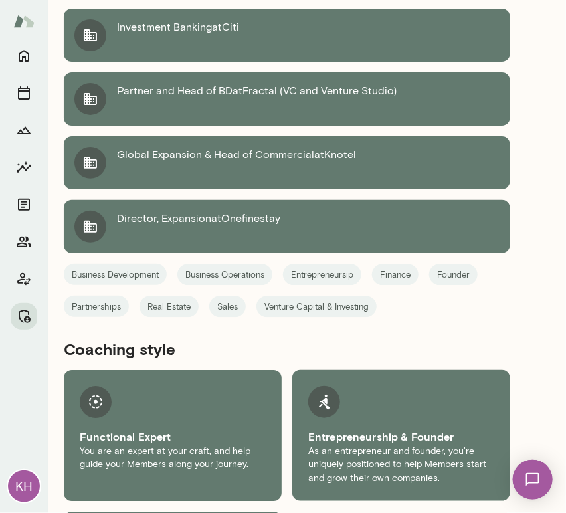
scroll to position [1179, 0]
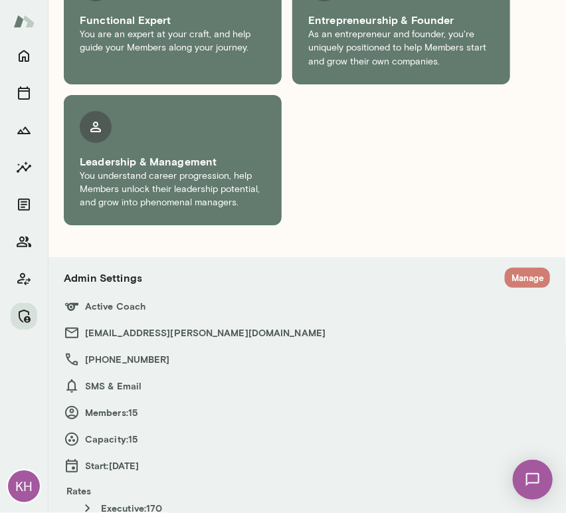
click at [509, 268] on button "Manage" at bounding box center [527, 278] width 45 height 21
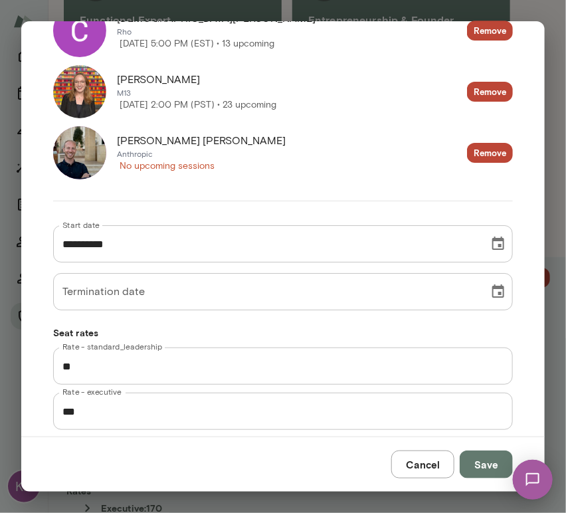
scroll to position [1127, 0]
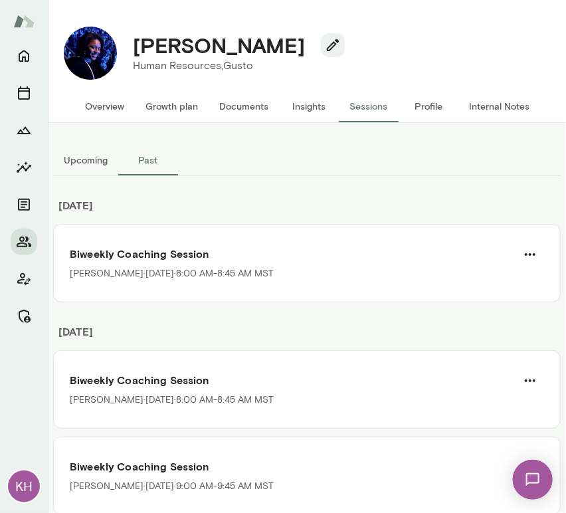
scroll to position [973, 0]
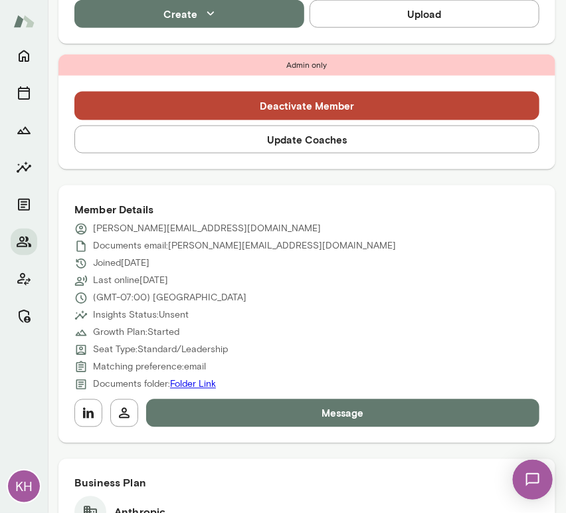
scroll to position [418, 0]
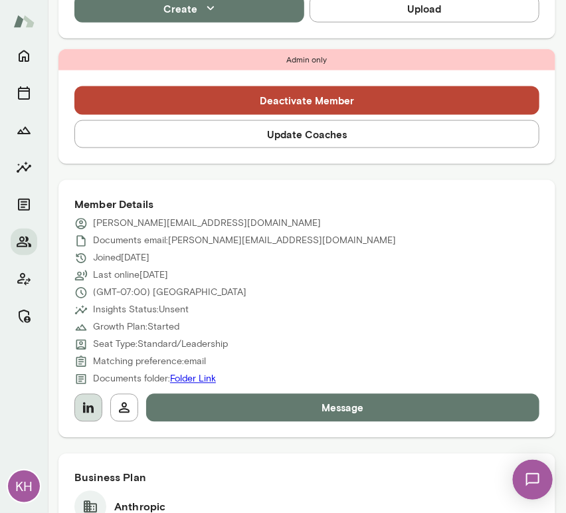
click at [94, 407] on icon "button" at bounding box center [88, 408] width 16 height 16
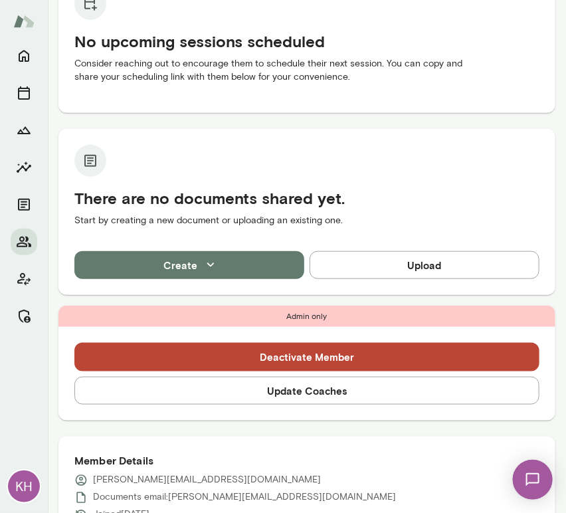
scroll to position [170, 0]
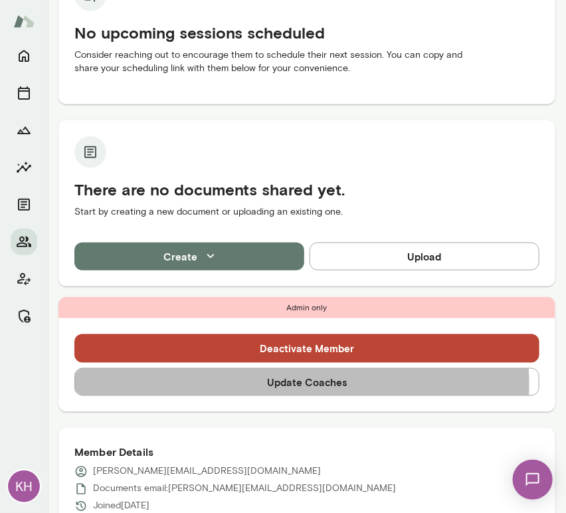
click at [300, 384] on button "Update Coaches" at bounding box center [306, 382] width 465 height 28
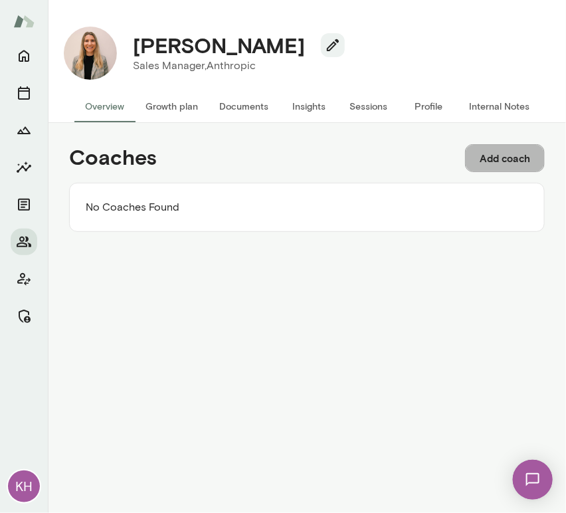
click at [496, 157] on button "Add coach" at bounding box center [505, 158] width 80 height 28
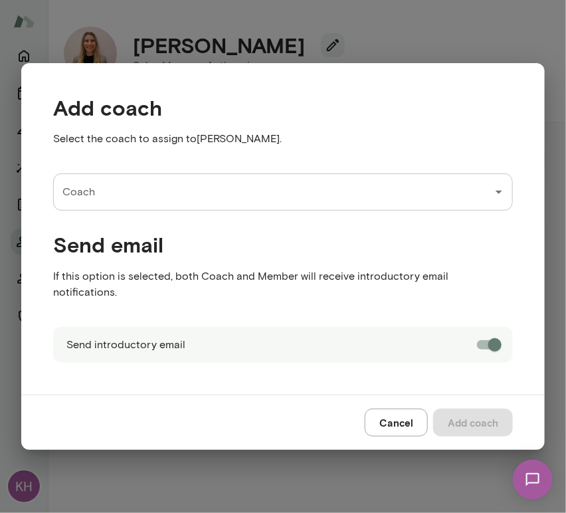
click at [158, 205] on input "Coach" at bounding box center [273, 191] width 428 height 25
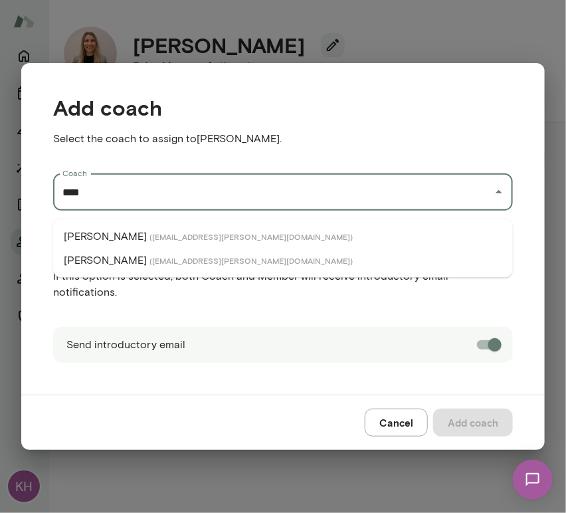
click at [148, 244] on li "[PERSON_NAME] ( [EMAIL_ADDRESS][PERSON_NAME][DOMAIN_NAME] )" at bounding box center [283, 237] width 460 height 24
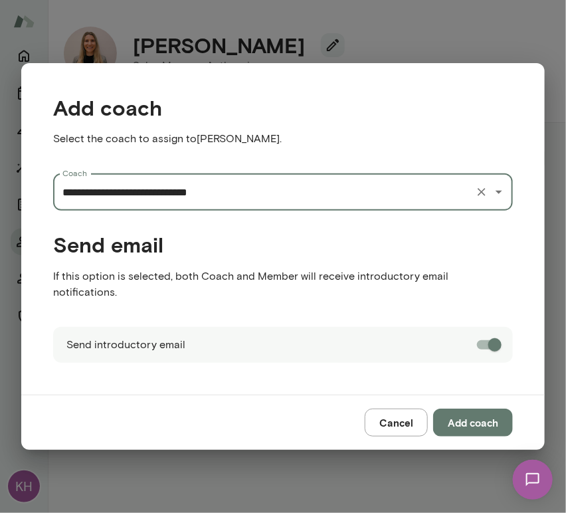
type input "**********"
click at [469, 417] on button "Add coach" at bounding box center [473, 423] width 80 height 28
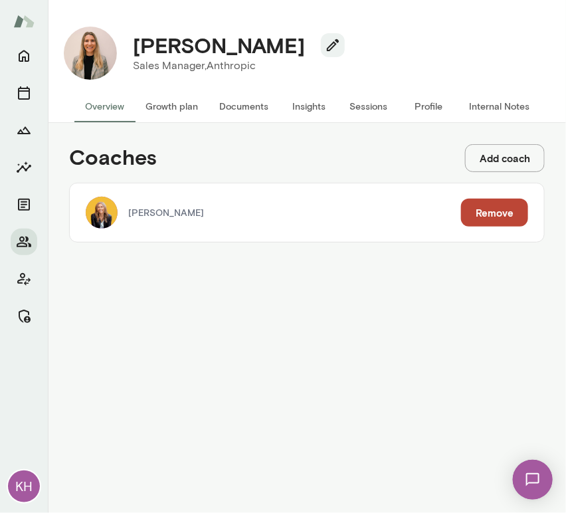
click at [468, 162] on button "Add coach" at bounding box center [505, 158] width 80 height 28
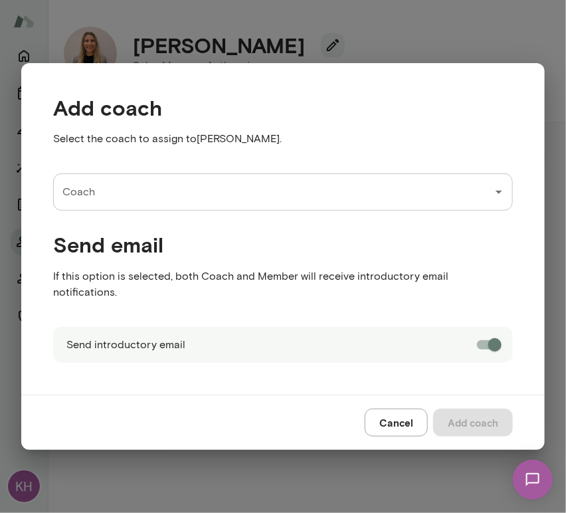
click at [132, 205] on input "Coach" at bounding box center [273, 191] width 428 height 25
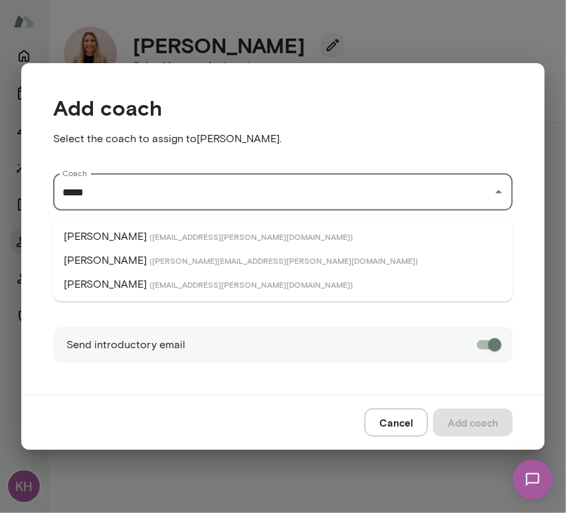
click at [149, 281] on span "( [EMAIL_ADDRESS][PERSON_NAME][DOMAIN_NAME] )" at bounding box center [250, 284] width 203 height 11
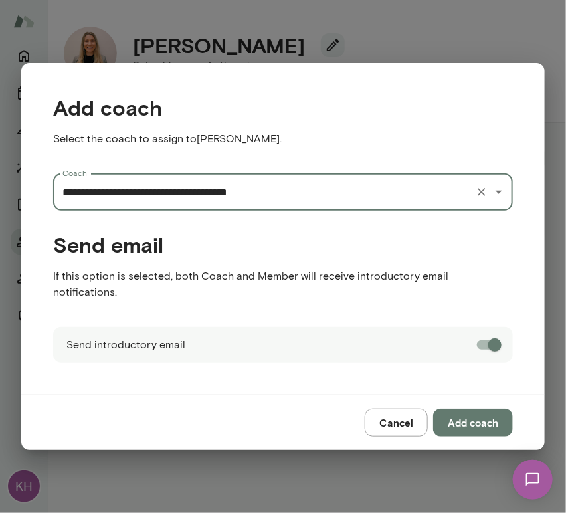
type input "**********"
click at [474, 409] on button "Add coach" at bounding box center [473, 423] width 80 height 28
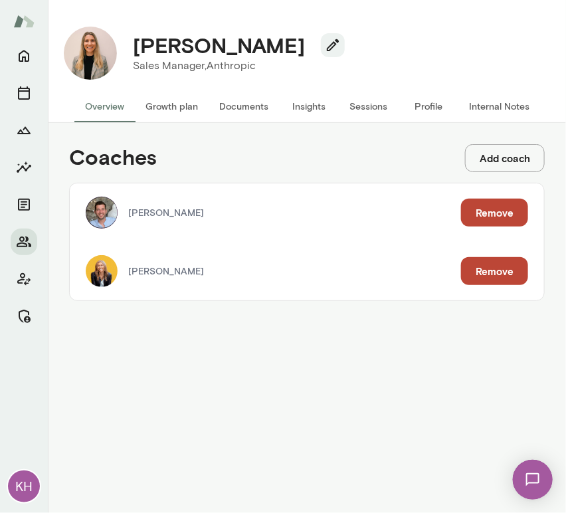
click at [506, 102] on button "Internal Notes" at bounding box center [499, 106] width 82 height 32
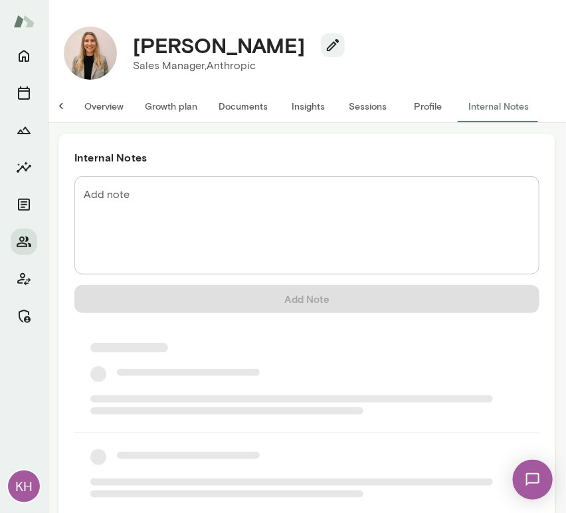
scroll to position [0, 11]
click at [140, 200] on textarea "Add note" at bounding box center [307, 225] width 446 height 76
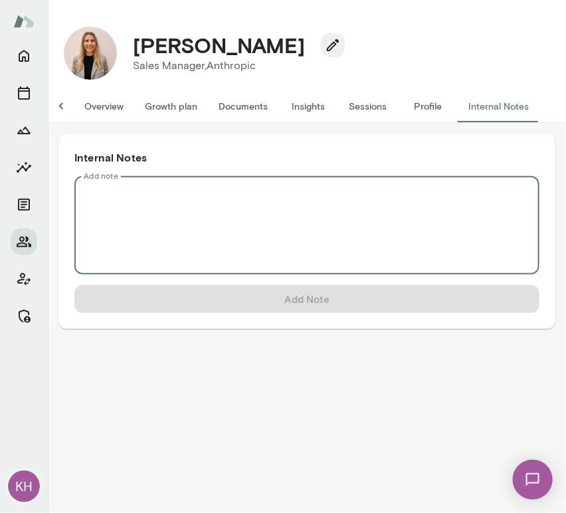
scroll to position [0, 0]
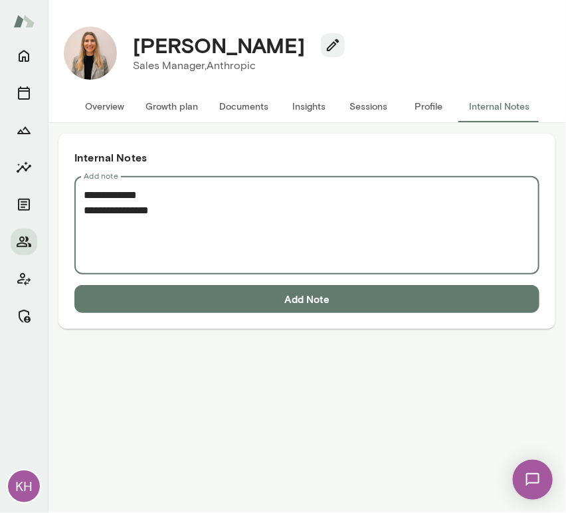
paste textarea "**********"
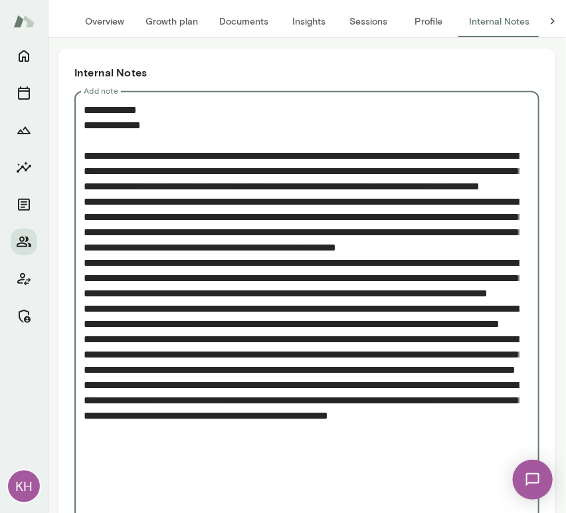
scroll to position [162, 0]
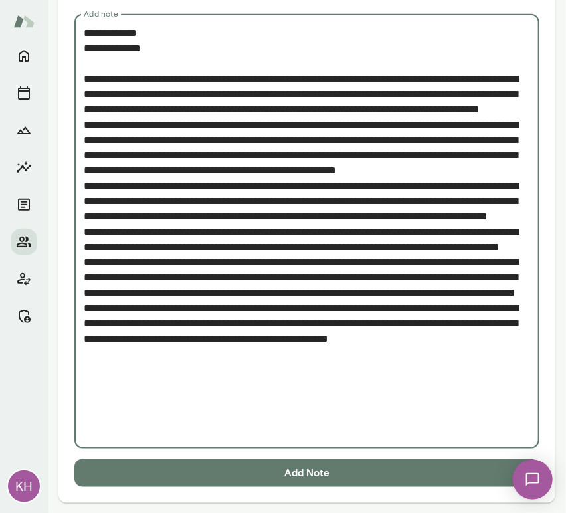
type textarea "**********"
click at [188, 478] on button "Add Note" at bounding box center [306, 473] width 465 height 28
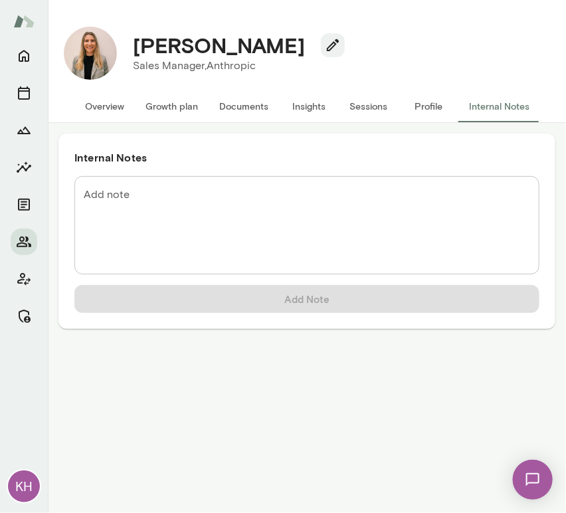
scroll to position [0, 0]
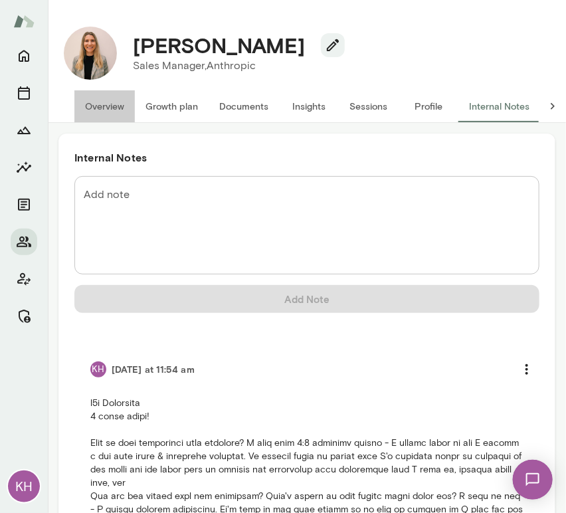
click at [98, 106] on button "Overview" at bounding box center [104, 106] width 60 height 32
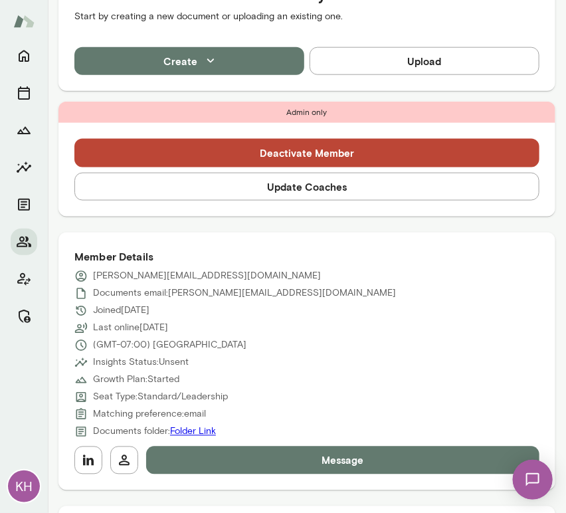
scroll to position [366, 0]
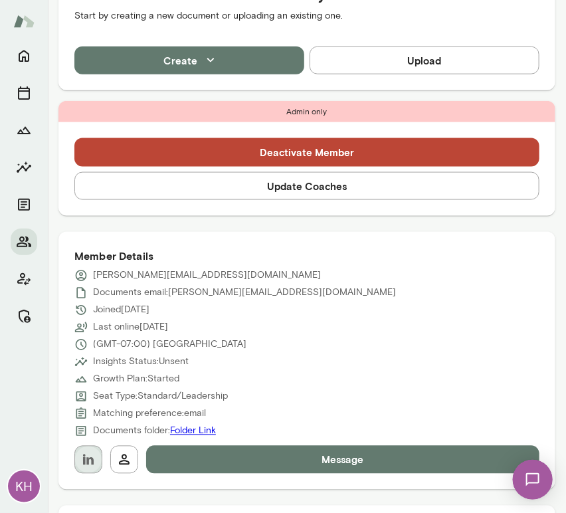
click at [86, 463] on icon "button" at bounding box center [88, 460] width 16 height 16
